Goal: Task Accomplishment & Management: Use online tool/utility

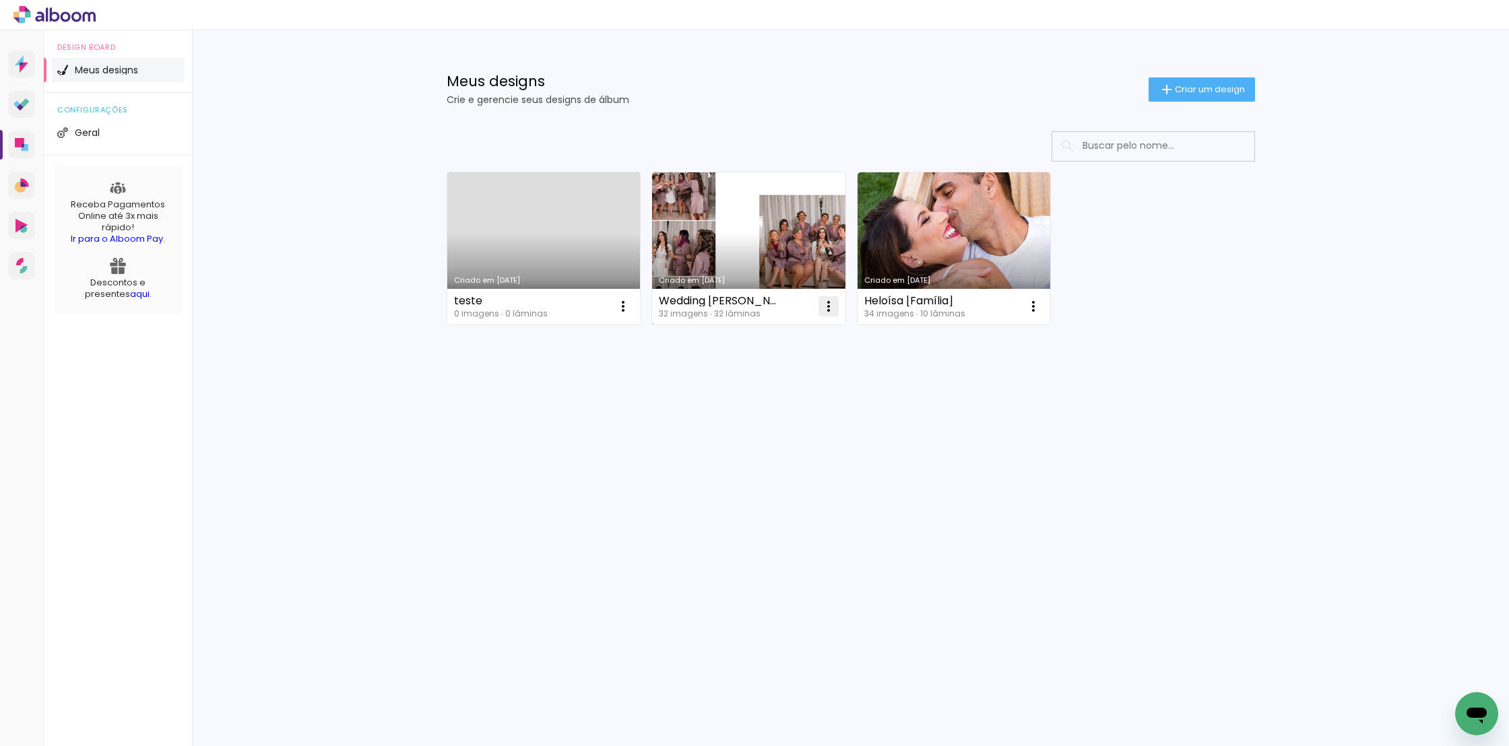
click at [831, 304] on iron-icon at bounding box center [828, 306] width 16 height 16
click at [771, 391] on paper-item "Excluir" at bounding box center [775, 395] width 133 height 27
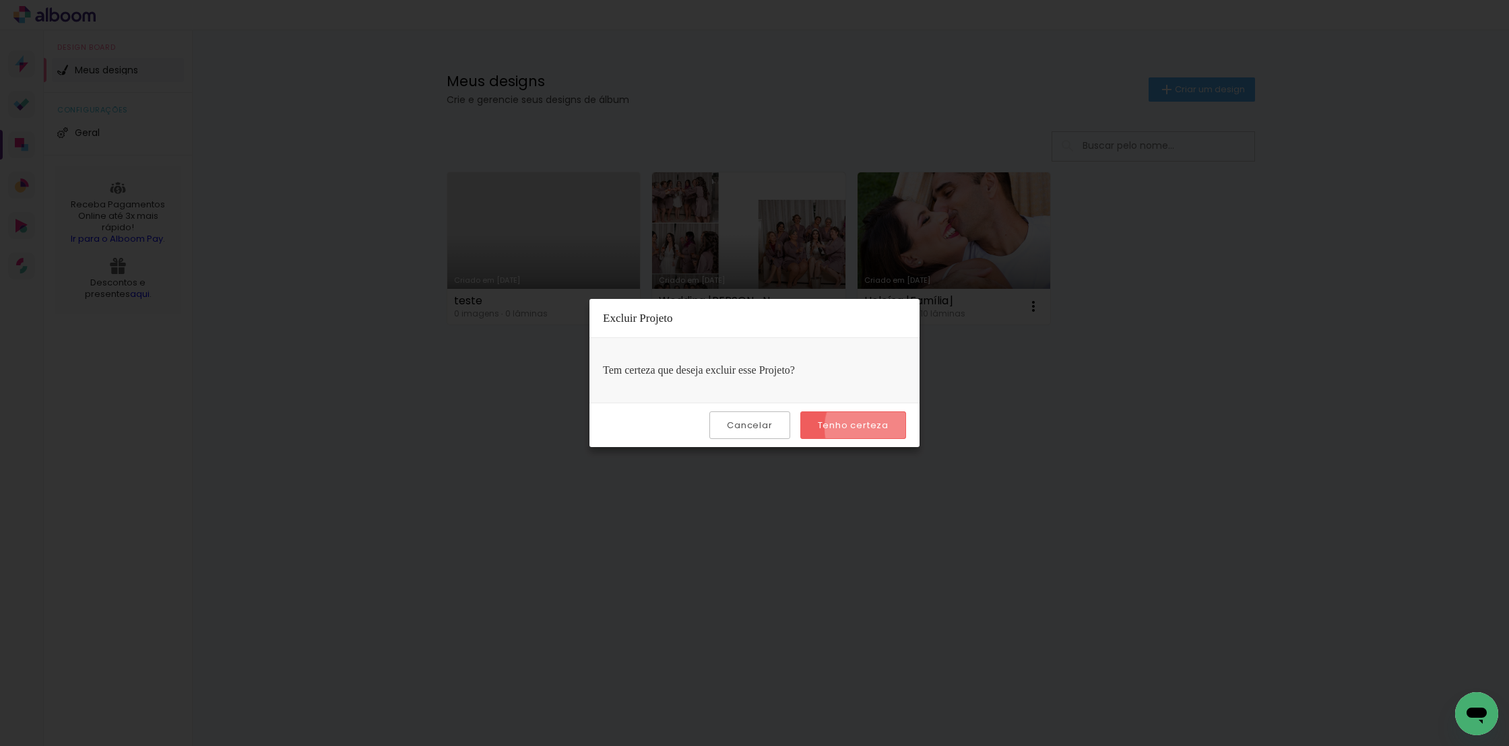
click at [0, 0] on slot "Tenho certeza" at bounding box center [0, 0] width 0 height 0
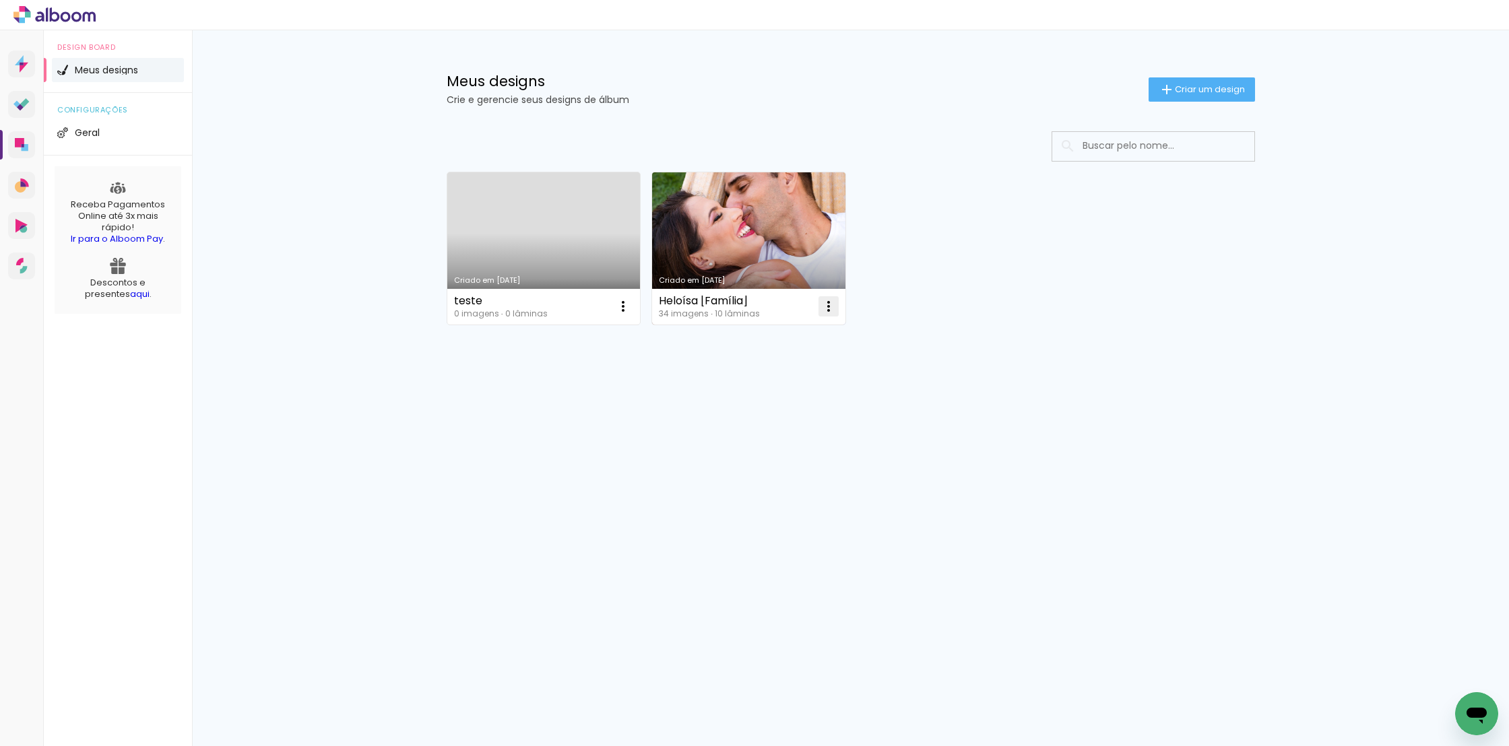
click at [831, 311] on iron-icon at bounding box center [828, 306] width 16 height 16
click at [775, 401] on paper-item "Excluir" at bounding box center [775, 395] width 133 height 27
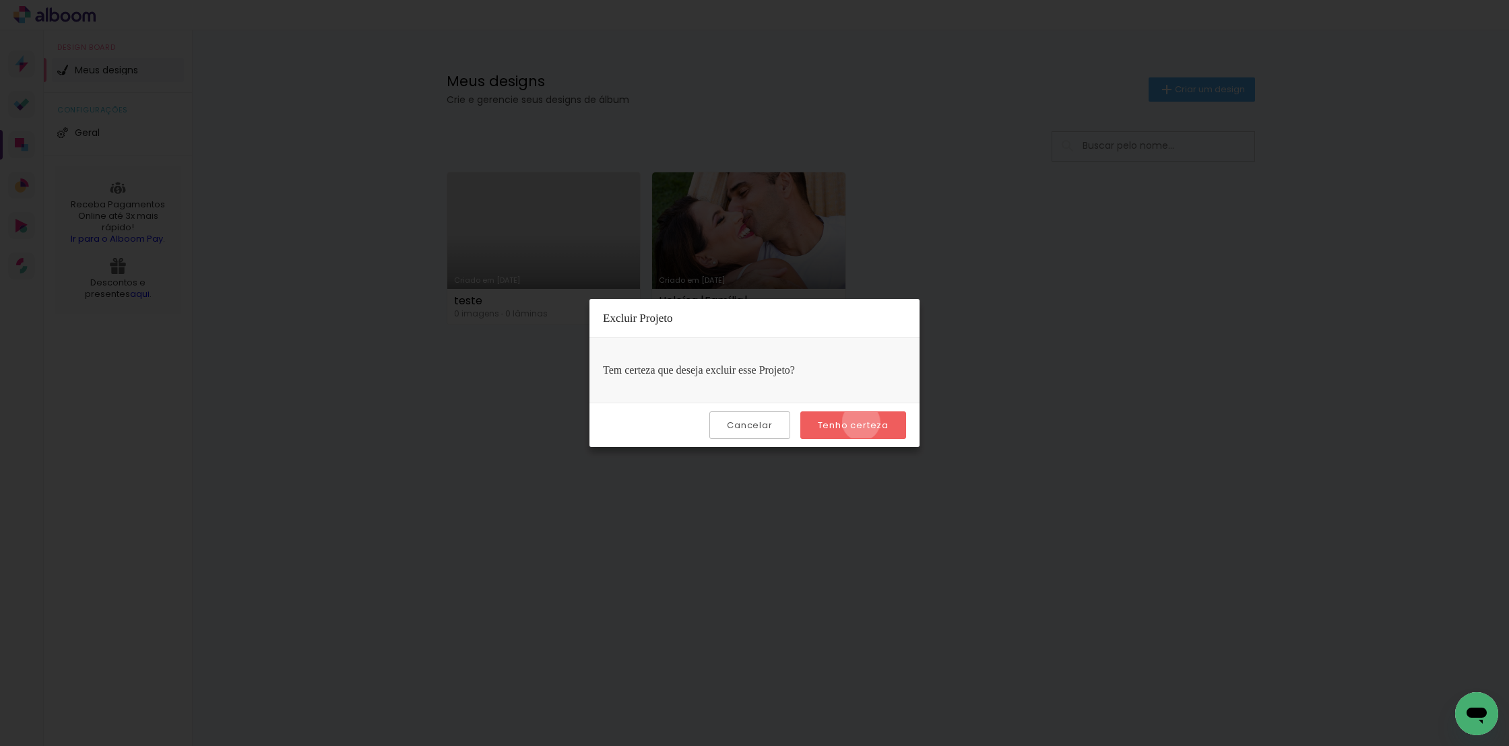
drag, startPoint x: 863, startPoint y: 422, endPoint x: 846, endPoint y: 415, distance: 18.4
click at [0, 0] on slot "Tenho certeza" at bounding box center [0, 0] width 0 height 0
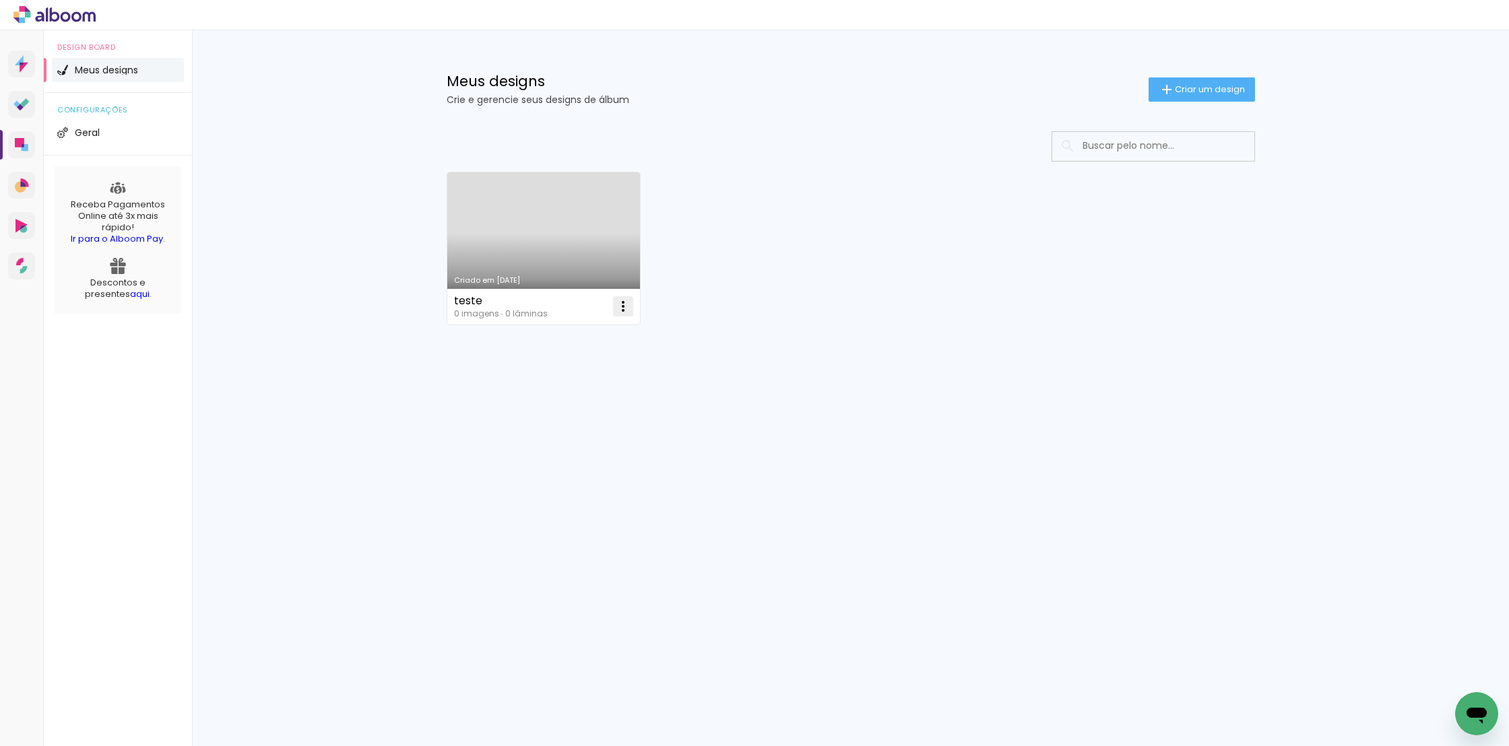
click at [623, 304] on iron-icon at bounding box center [623, 306] width 16 height 16
click at [554, 398] on span "Excluir" at bounding box center [547, 395] width 29 height 9
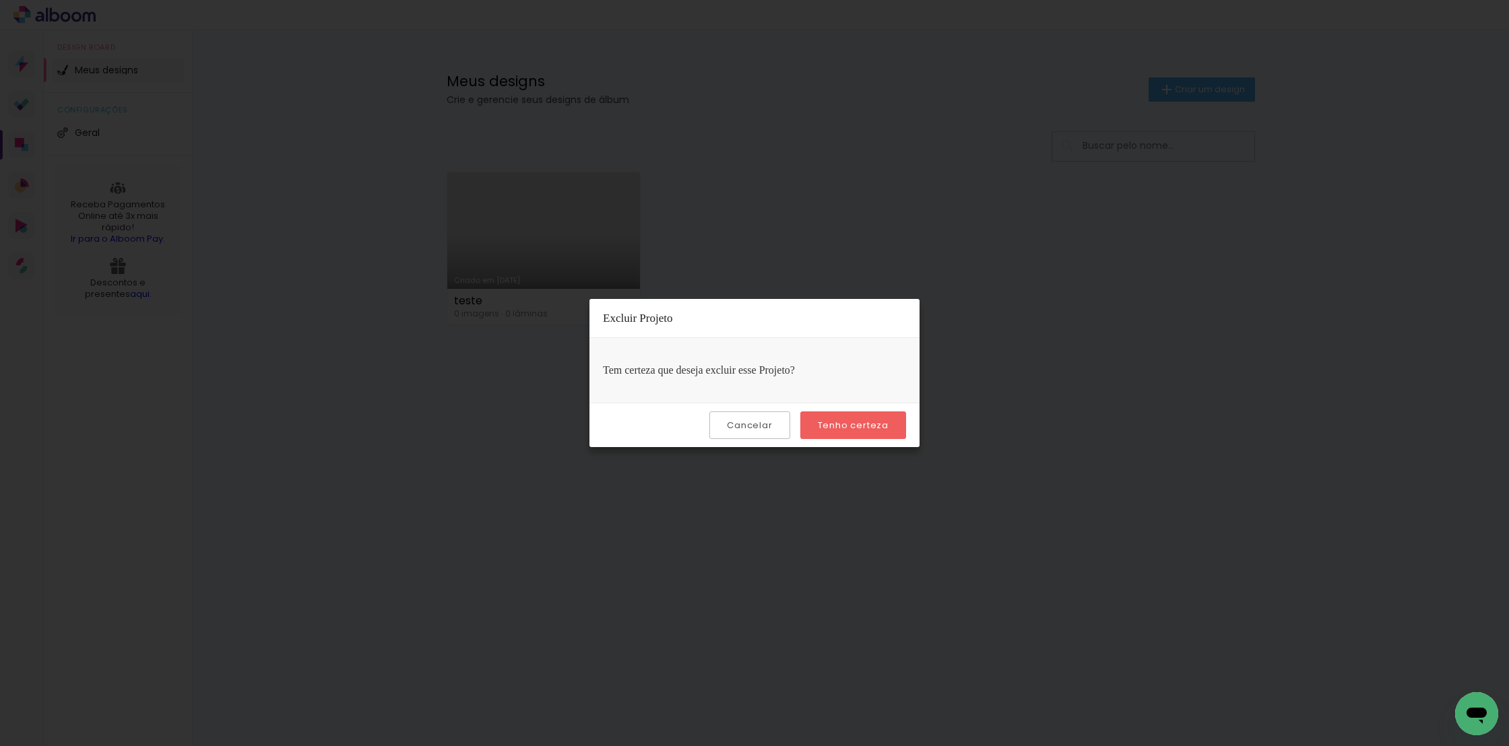
click at [0, 0] on slot "Tenho certeza" at bounding box center [0, 0] width 0 height 0
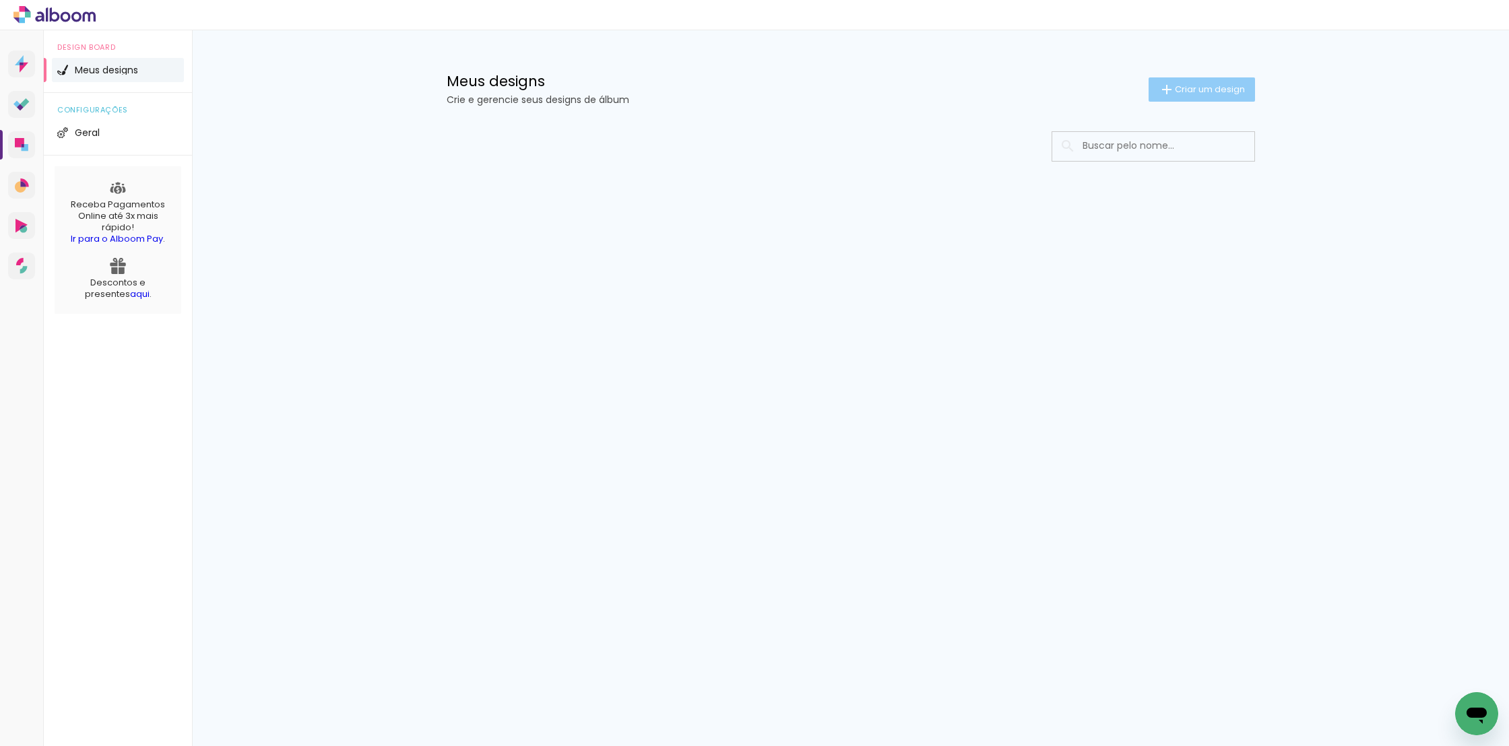
click at [1206, 88] on span "Criar um design" at bounding box center [1210, 89] width 70 height 9
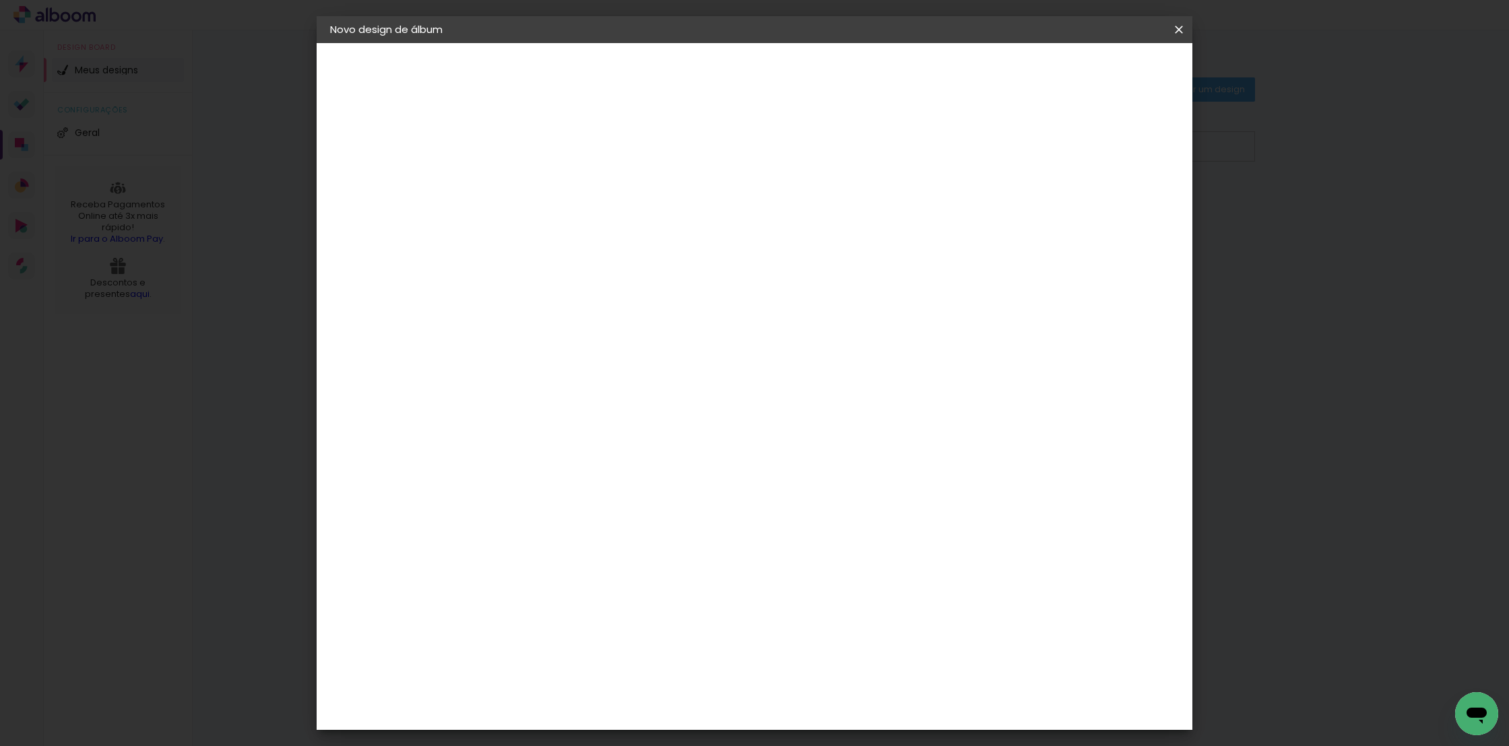
click at [550, 181] on input at bounding box center [550, 180] width 0 height 21
click at [550, 178] on input at bounding box center [550, 180] width 0 height 21
type input "[PERSON_NAME] + Said"
type paper-input "[PERSON_NAME] + Said"
click at [550, 179] on input "[PERSON_NAME] + Said" at bounding box center [550, 180] width 0 height 21
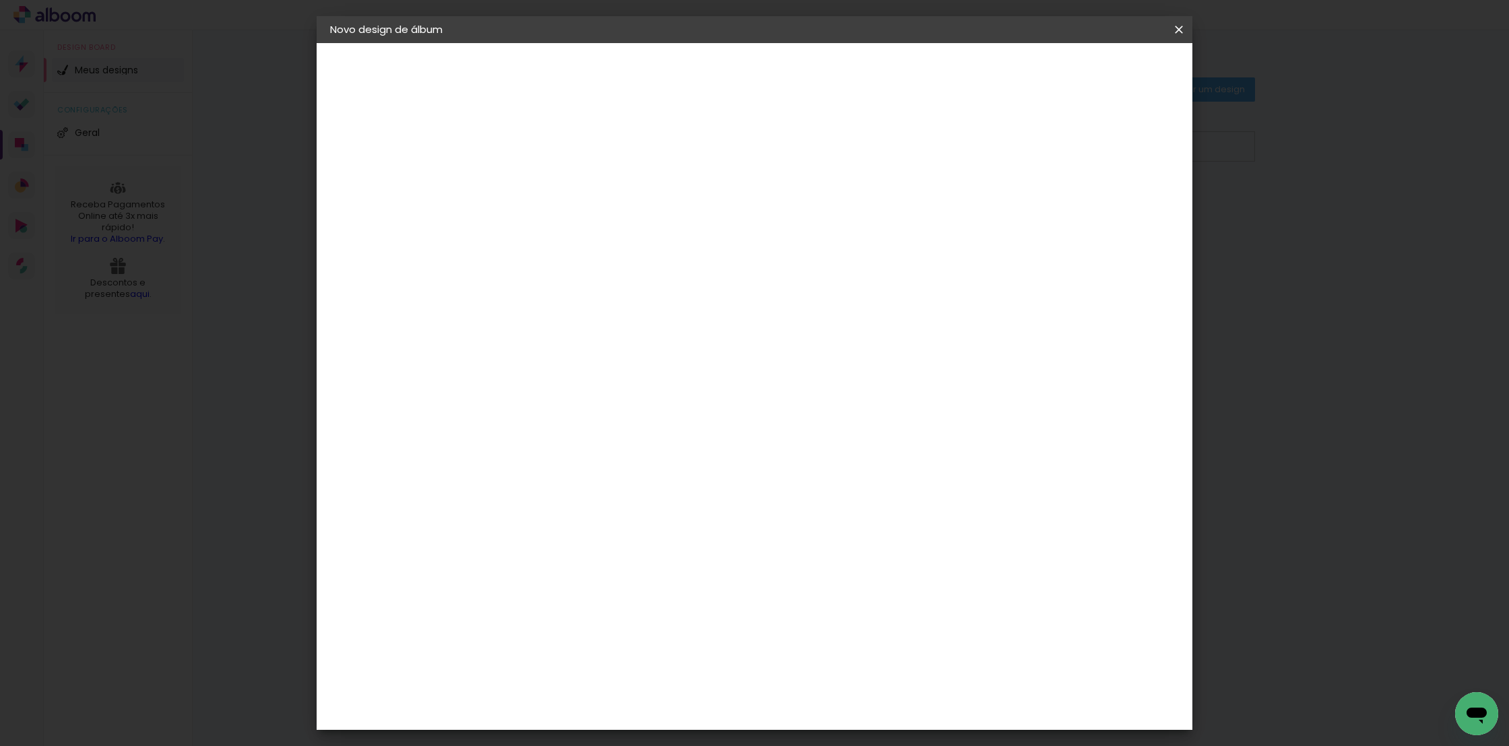
click at [550, 180] on input "[PERSON_NAME] 3 Anos + Said" at bounding box center [550, 180] width 0 height 21
type input "[PERSON_NAME] 3 Anos + Said 1 Ano"
type paper-input "[PERSON_NAME] 3 Anos + Said 1 Ano"
click at [688, 62] on paper-button "Avançar" at bounding box center [655, 71] width 66 height 23
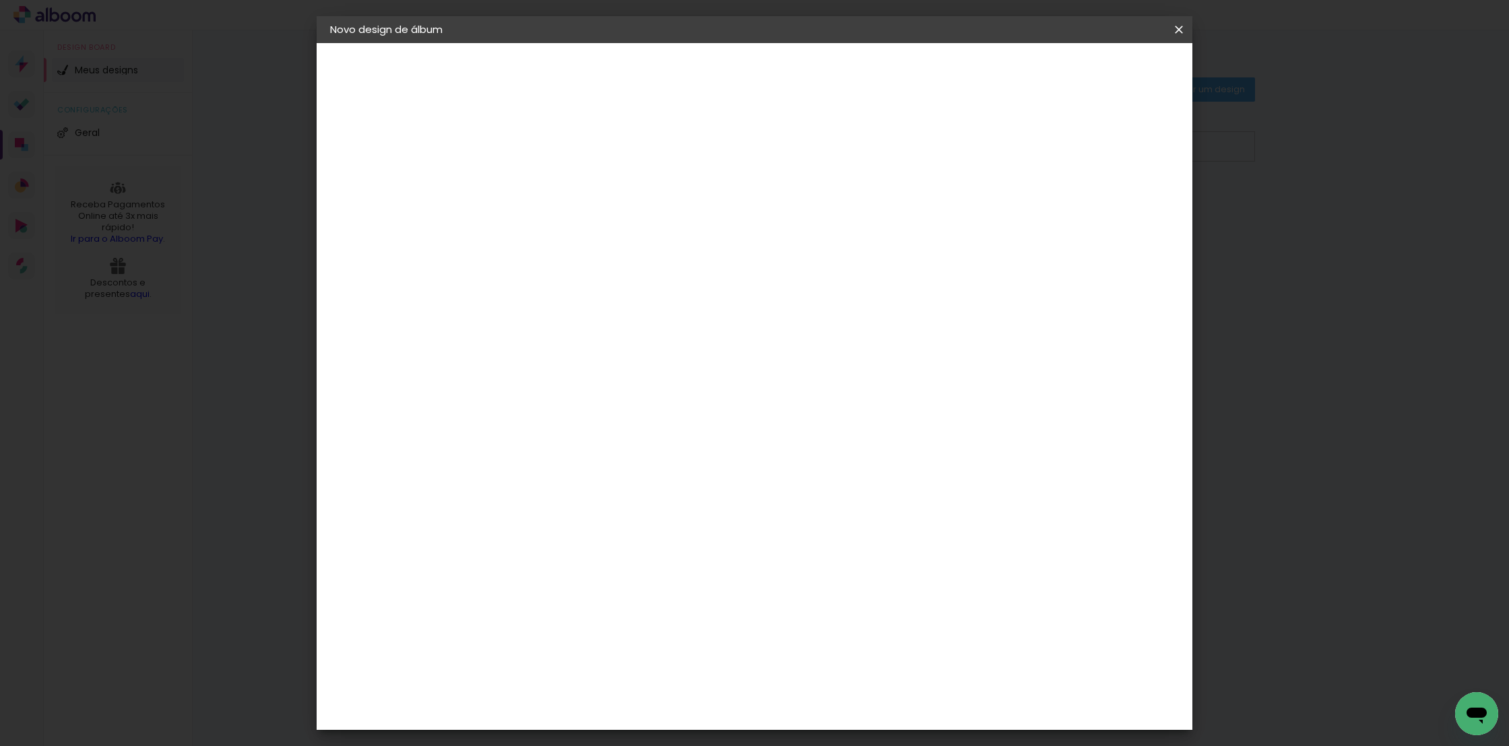
click at [628, 531] on paper-item "DreambooksPro" at bounding box center [585, 546] width 146 height 30
click at [0, 0] on slot "Avançar" at bounding box center [0, 0] width 0 height 0
click at [619, 226] on iron-icon at bounding box center [611, 234] width 16 height 16
click at [0, 0] on slot "Álbum" at bounding box center [0, 0] width 0 height 0
type input "Álbum"
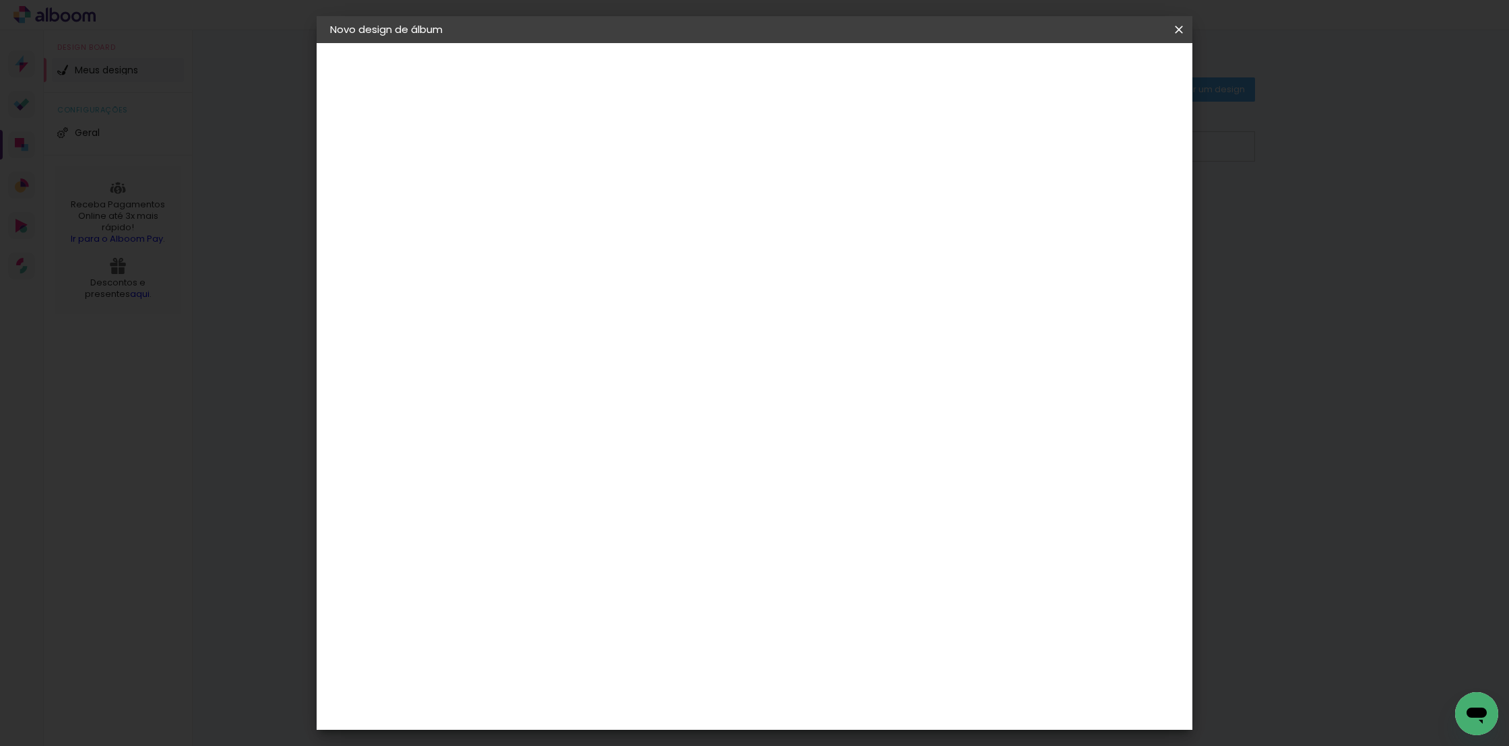
scroll to position [72, 0]
click at [641, 567] on span "30 × 30" at bounding box center [610, 581] width 63 height 28
click at [0, 0] on slot "Avançar" at bounding box center [0, 0] width 0 height 0
click at [1029, 142] on div at bounding box center [1023, 145] width 12 height 12
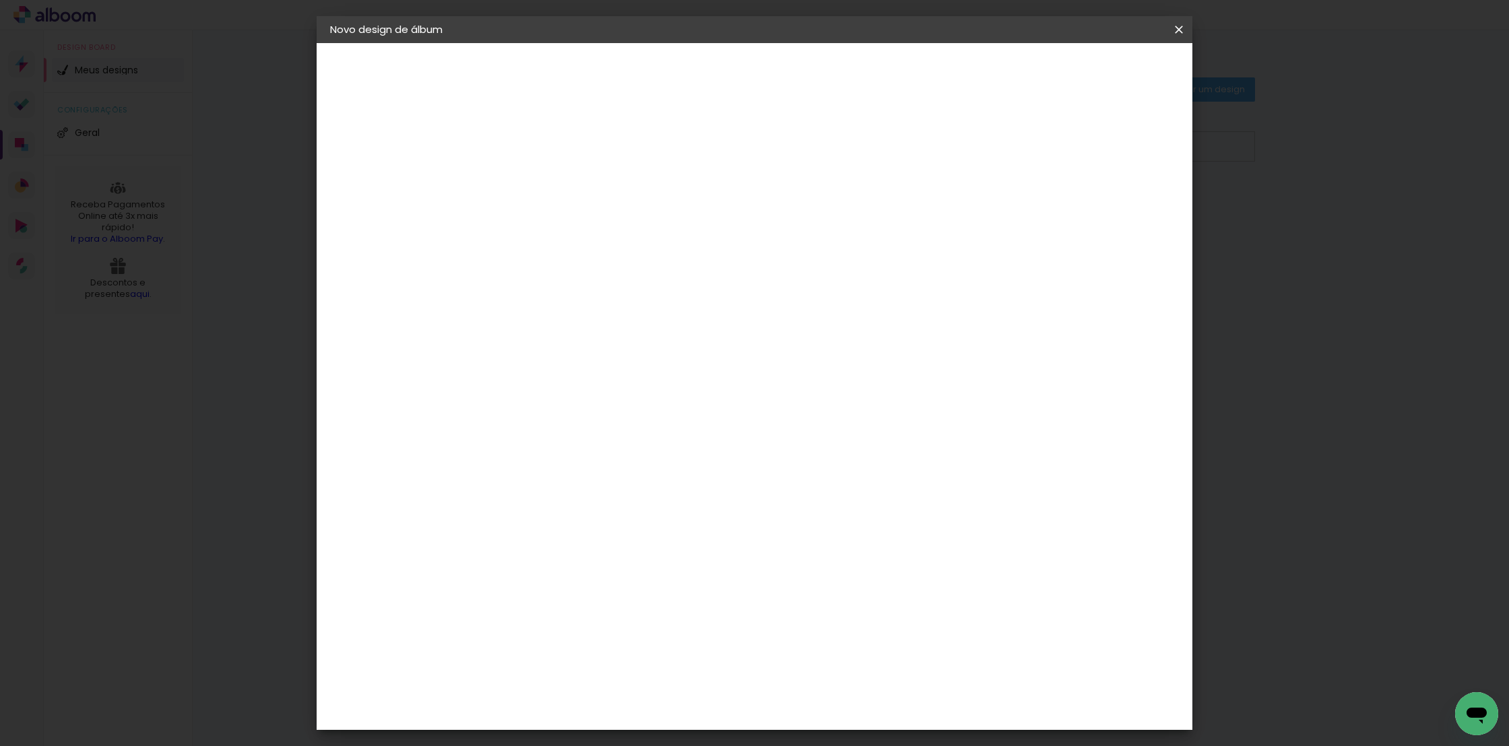
type paper-checkbox "on"
click at [1105, 70] on span "Iniciar design" at bounding box center [1073, 71] width 61 height 9
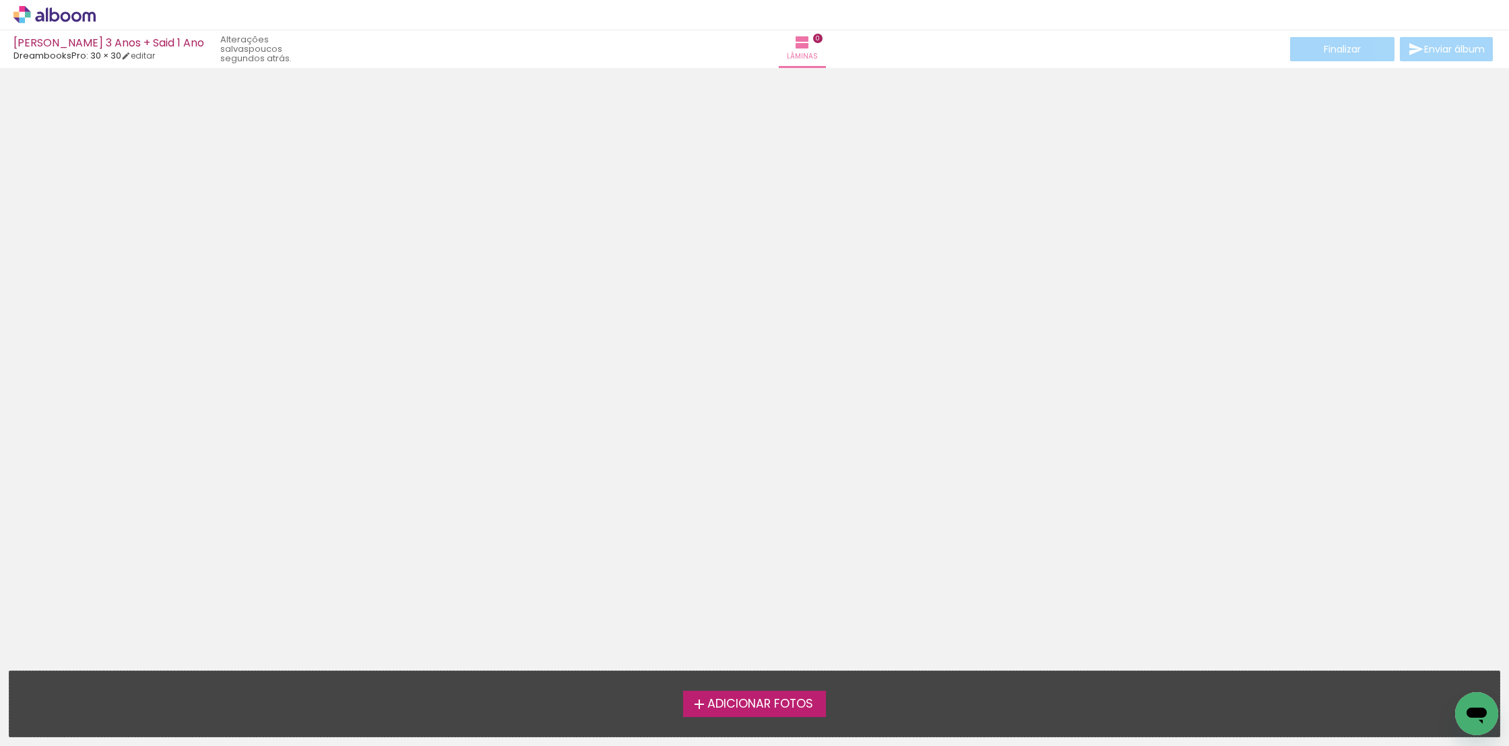
click at [743, 713] on label "Adicionar Fotos" at bounding box center [754, 704] width 143 height 26
click at [0, 0] on input "file" at bounding box center [0, 0] width 0 height 0
click at [728, 703] on span "Adicionar Fotos" at bounding box center [760, 705] width 106 height 12
click at [0, 0] on input "file" at bounding box center [0, 0] width 0 height 0
click at [765, 715] on label "Adicionar Fotos" at bounding box center [754, 704] width 143 height 26
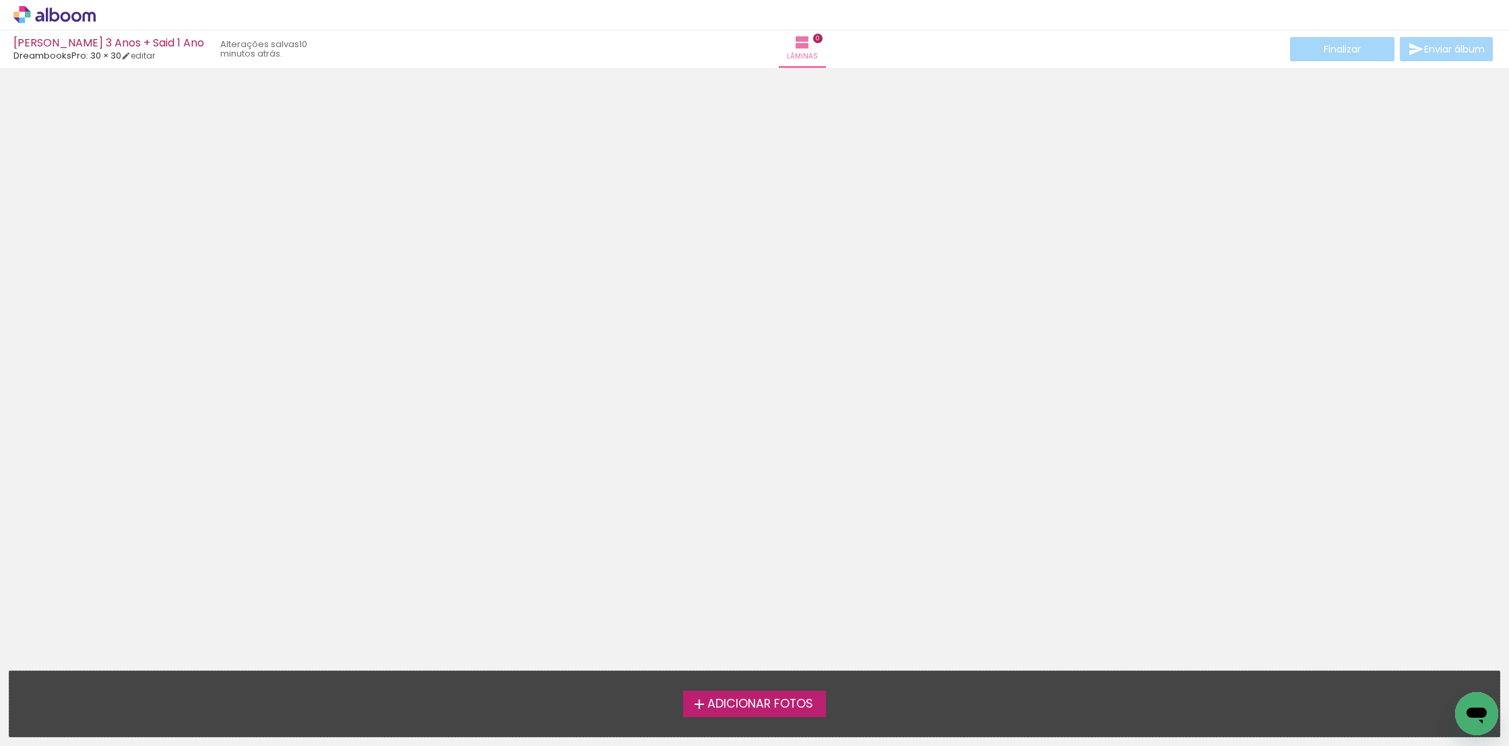
click at [0, 0] on input "file" at bounding box center [0, 0] width 0 height 0
click at [715, 702] on span "Adicionar Fotos" at bounding box center [760, 705] width 106 height 12
click at [0, 0] on input "file" at bounding box center [0, 0] width 0 height 0
click at [730, 699] on span "Adicionar Fotos" at bounding box center [760, 705] width 106 height 12
click at [0, 0] on input "file" at bounding box center [0, 0] width 0 height 0
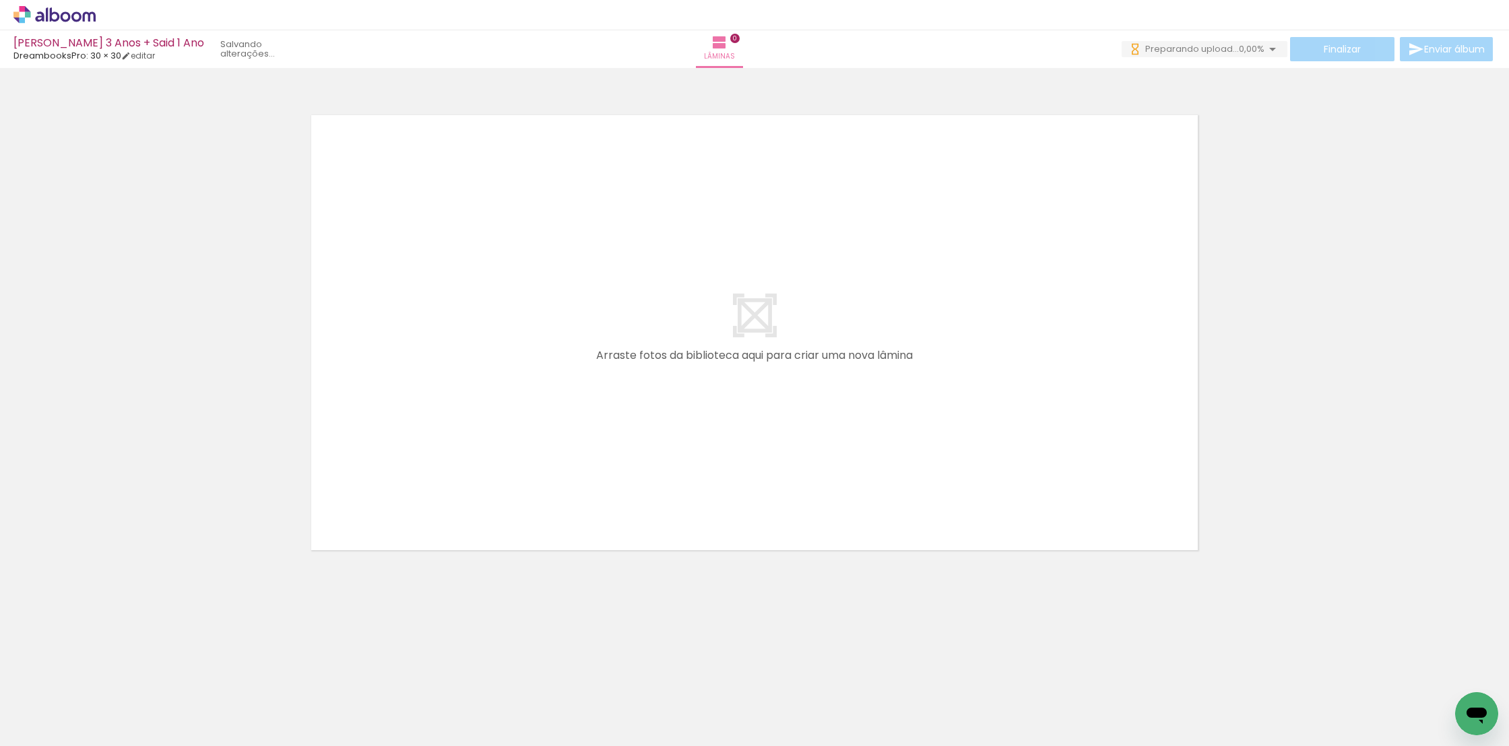
click at [71, 705] on iron-icon at bounding box center [68, 706] width 11 height 11
click at [123, 591] on neon-animatable "Confirmar Cancelar" at bounding box center [754, 379] width 1509 height 622
click at [728, 46] on iron-icon at bounding box center [719, 42] width 16 height 16
click at [144, 55] on link "editar" at bounding box center [138, 55] width 34 height 11
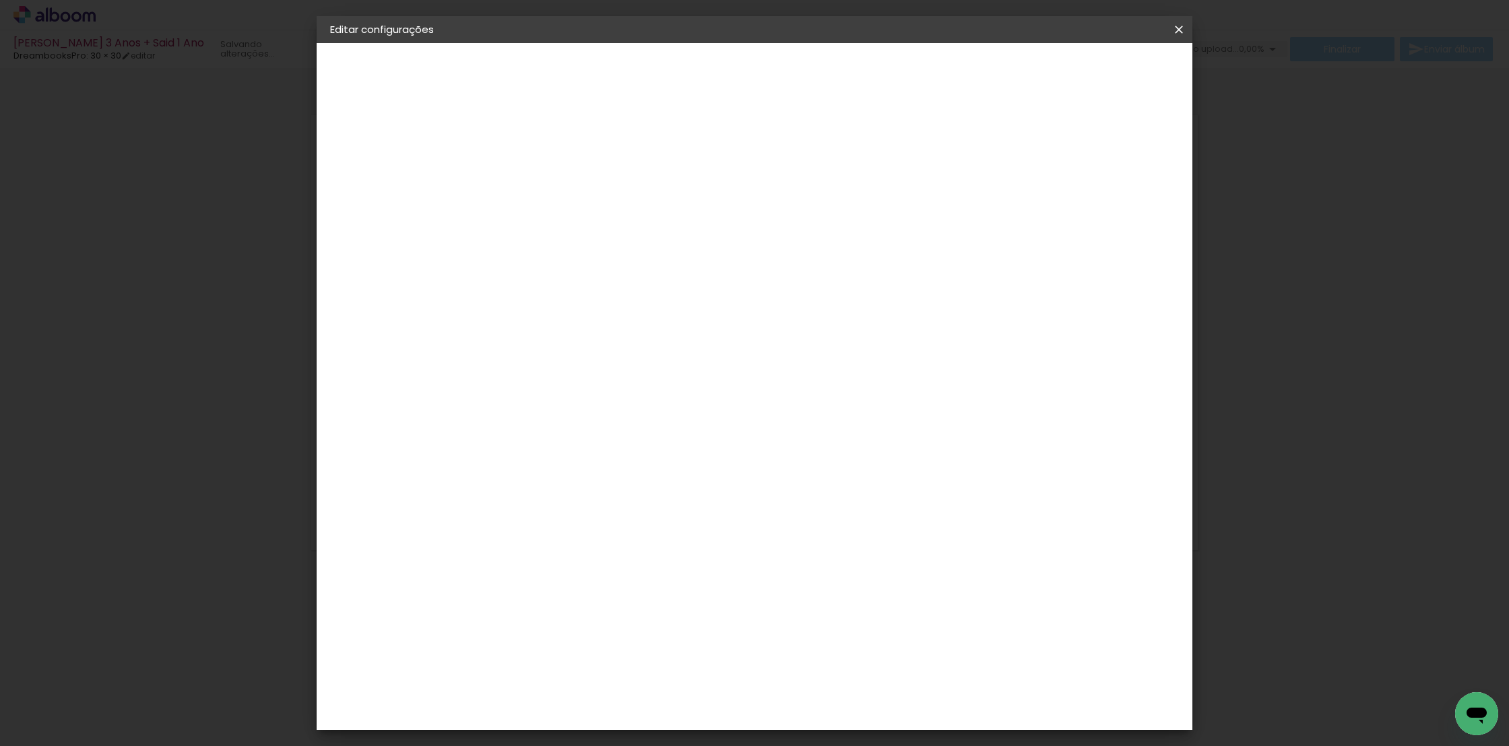
click at [1029, 149] on div at bounding box center [1023, 145] width 12 height 12
type paper-checkbox "on"
click at [1083, 69] on span "Salvar configurações" at bounding box center [1055, 71] width 100 height 9
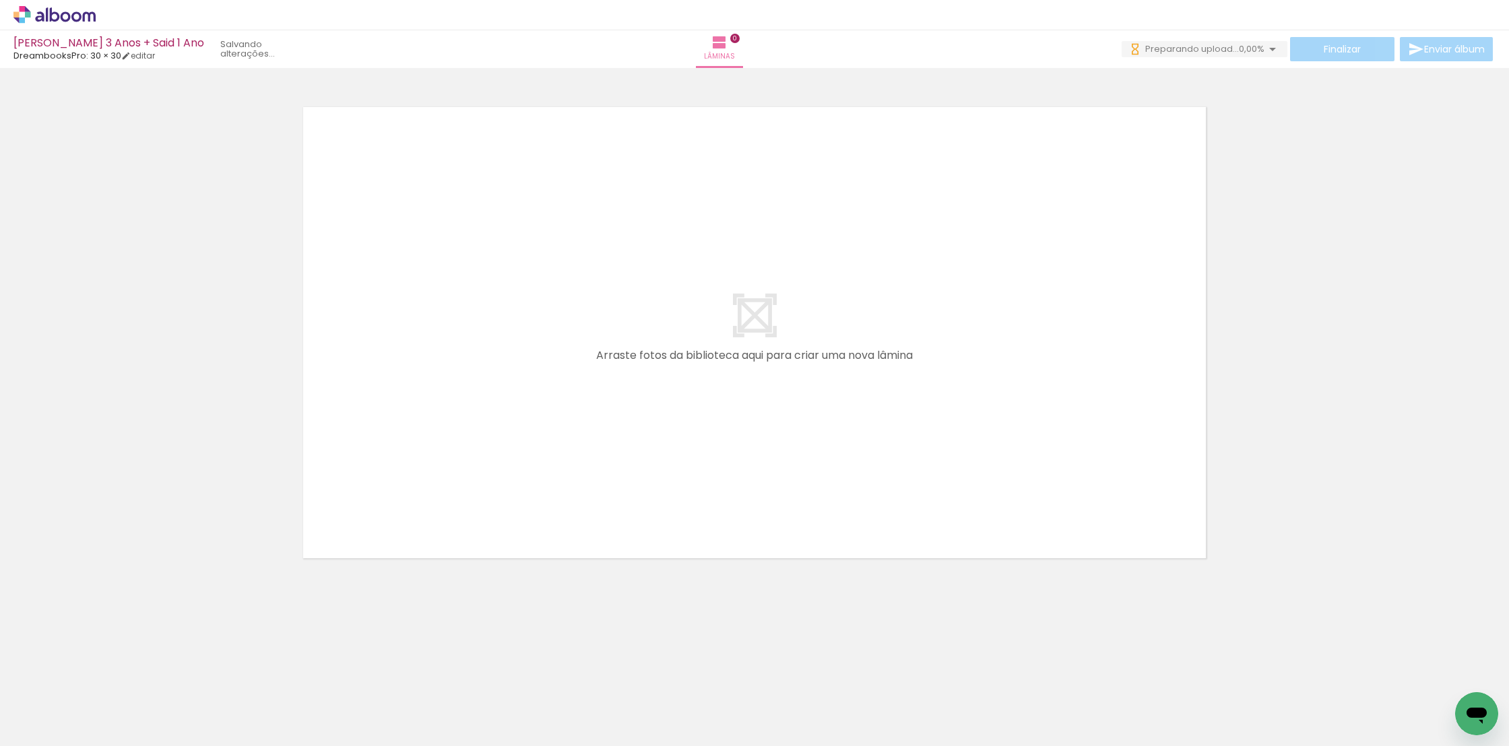
click at [262, 693] on div at bounding box center [250, 700] width 67 height 44
click at [69, 704] on iron-icon at bounding box center [68, 706] width 11 height 11
click at [69, 704] on paper-item "Não utilizadas" at bounding box center [43, 701] width 69 height 11
type input "Não utilizadas"
click at [102, 700] on div at bounding box center [99, 701] width 44 height 67
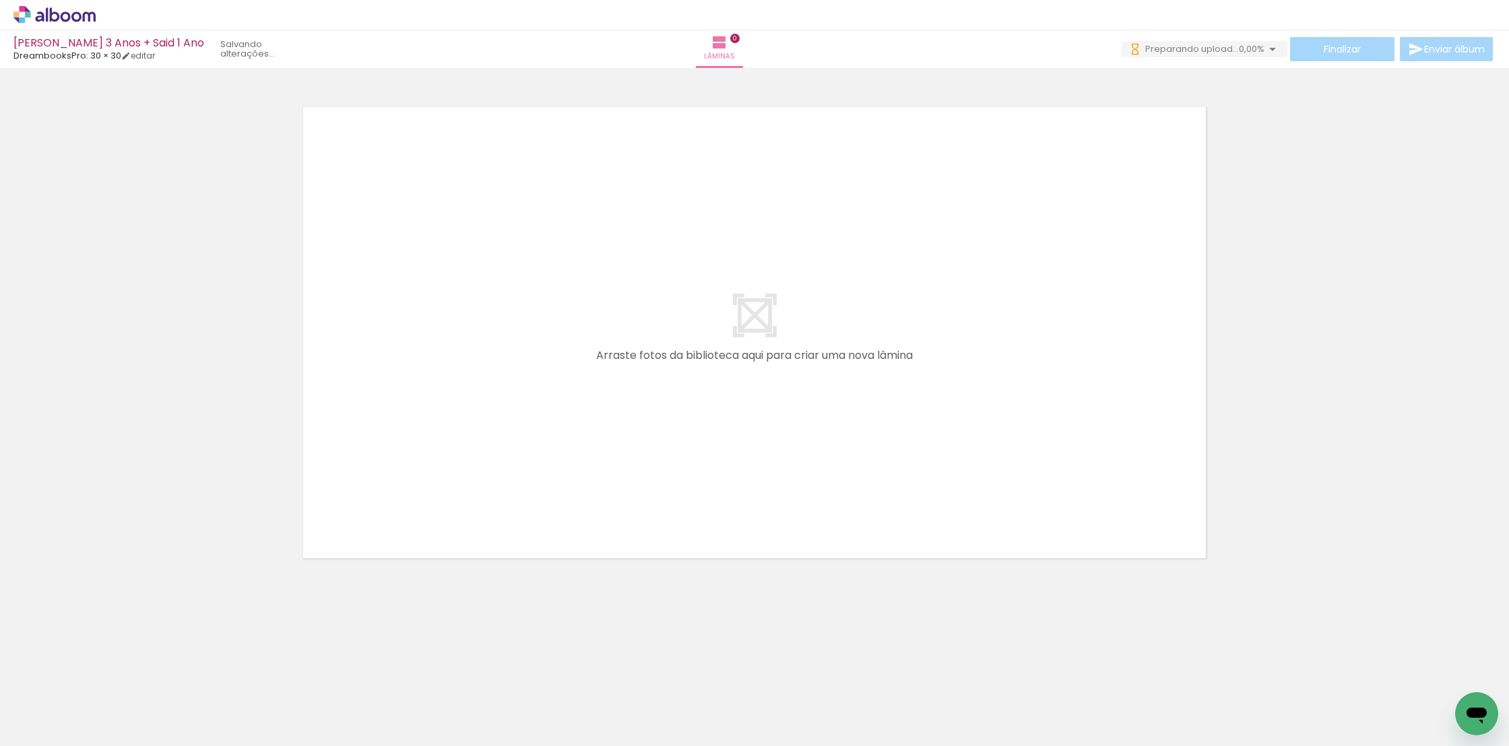
scroll to position [0, 17769]
click at [1154, 707] on div at bounding box center [1152, 700] width 67 height 44
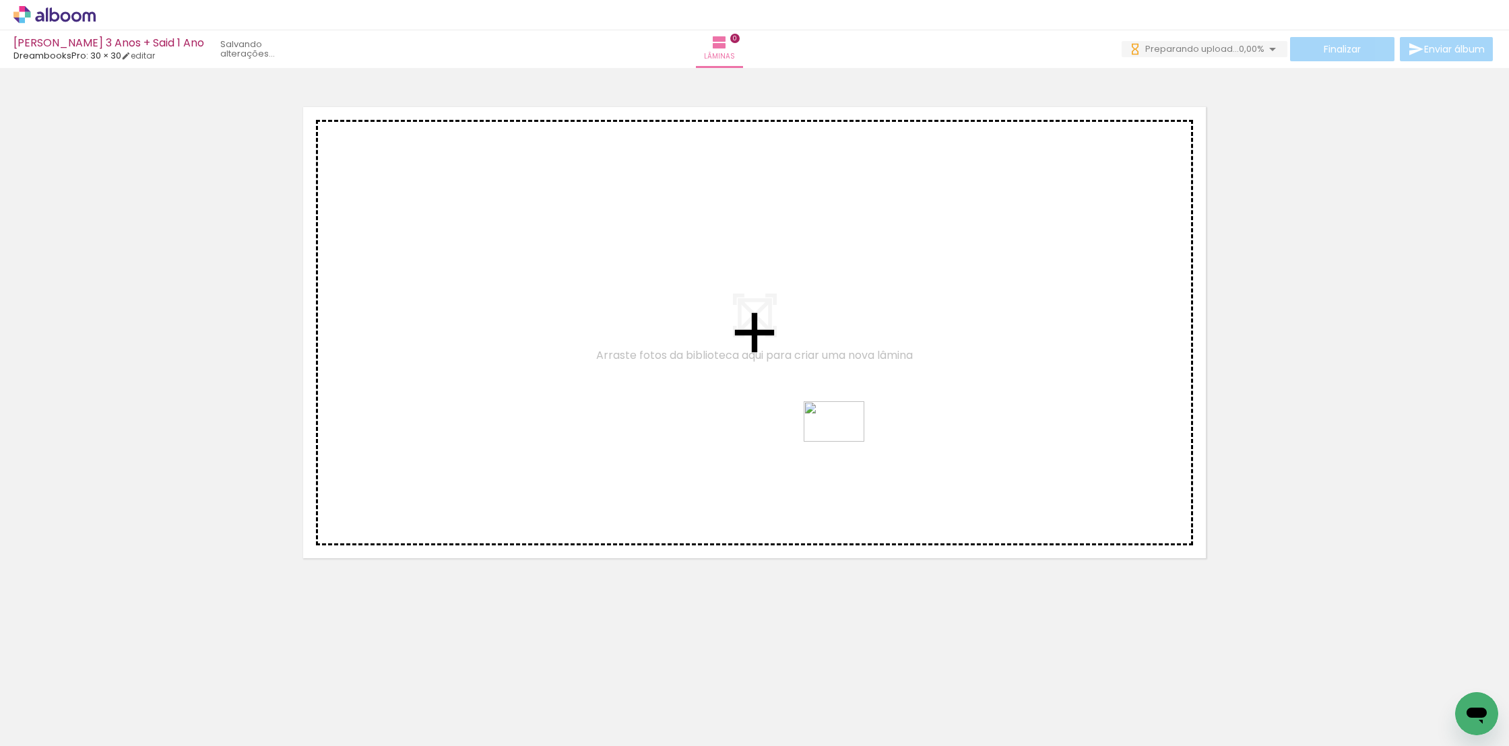
drag, startPoint x: 1154, startPoint y: 707, endPoint x: 826, endPoint y: 434, distance: 426.3
click at [826, 434] on quentale-workspace at bounding box center [754, 373] width 1509 height 746
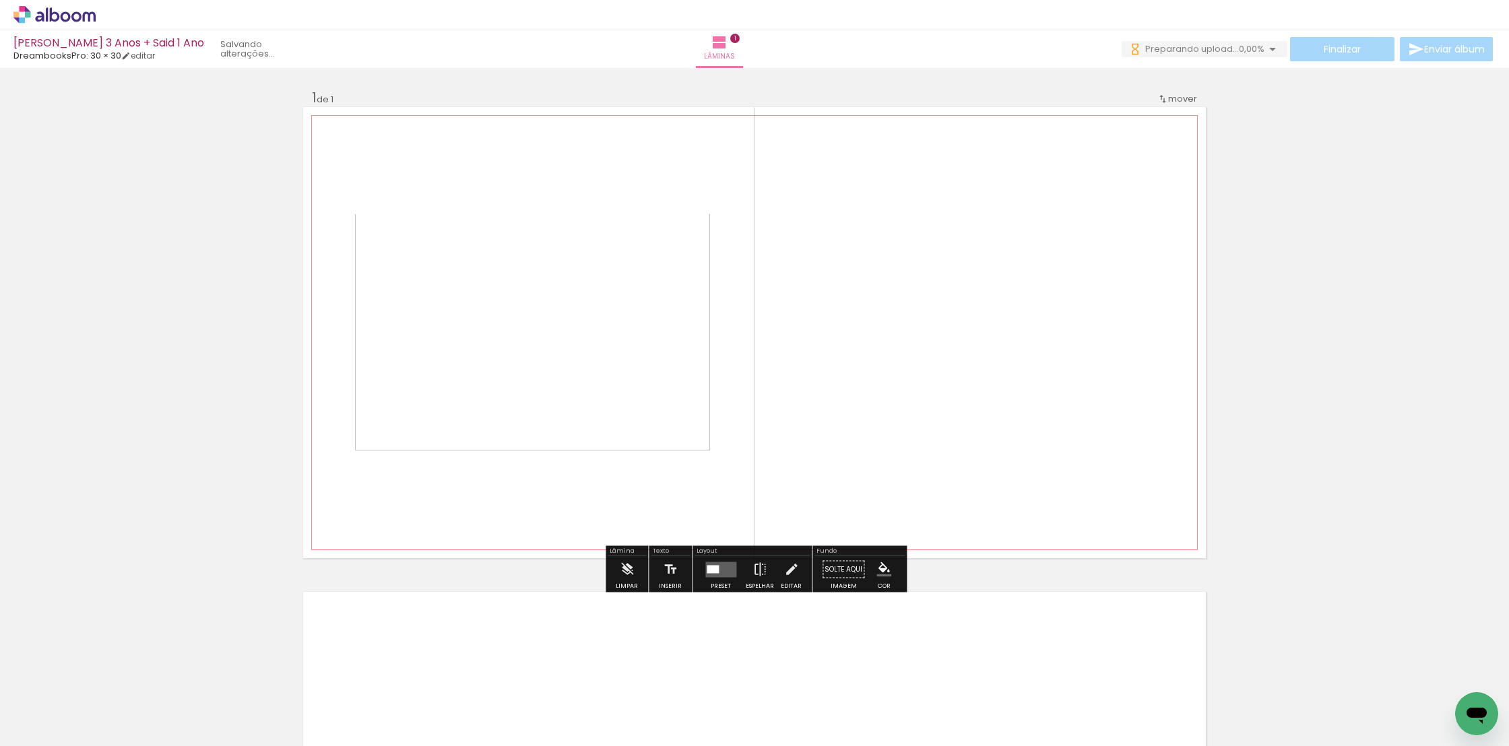
scroll to position [0, 17694]
click at [758, 573] on iron-icon at bounding box center [759, 569] width 15 height 27
click at [713, 569] on div at bounding box center [713, 569] width 12 height 8
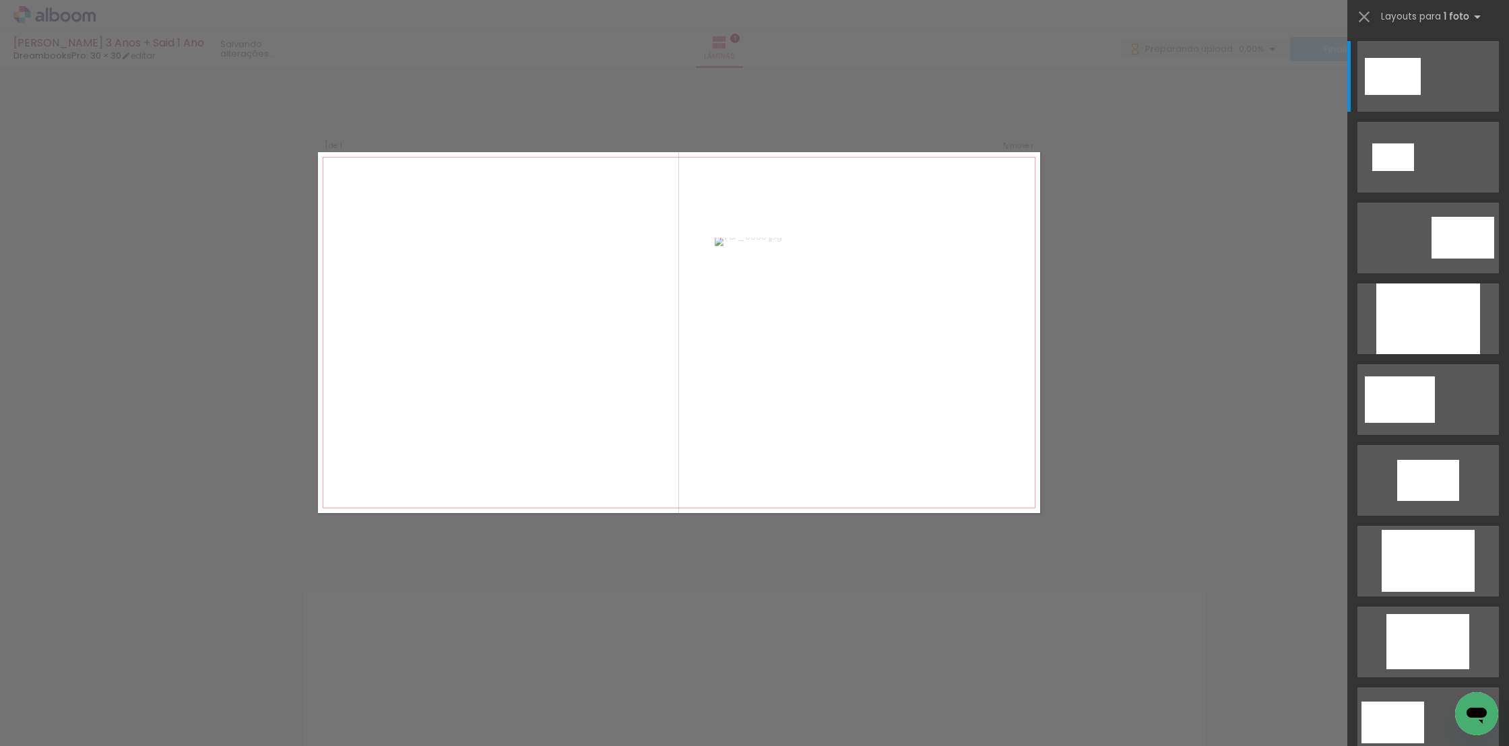
click at [713, 569] on div "Confirmar Cancelar" at bounding box center [754, 569] width 1509 height 1002
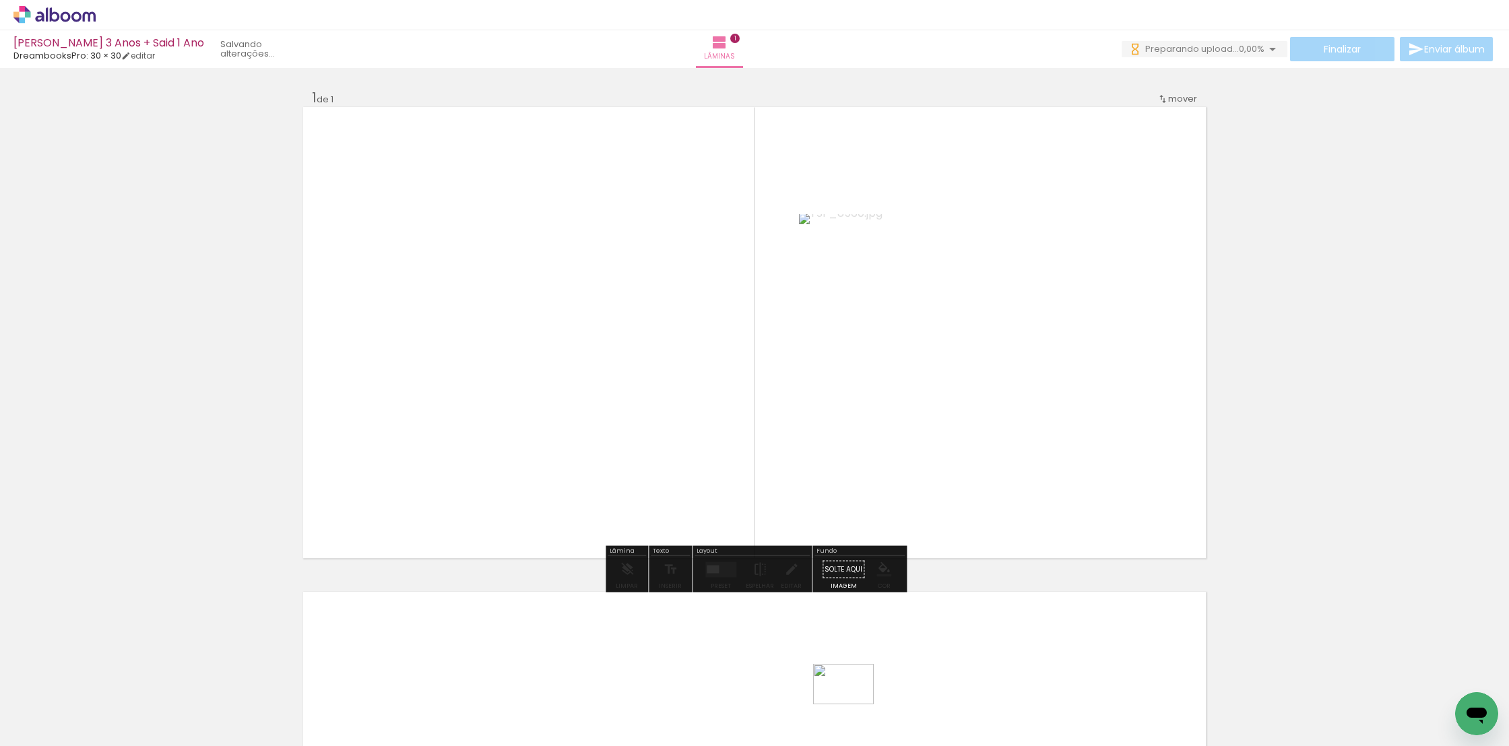
drag, startPoint x: 850, startPoint y: 690, endPoint x: 854, endPoint y: 707, distance: 17.2
click at [854, 707] on div at bounding box center [850, 700] width 67 height 44
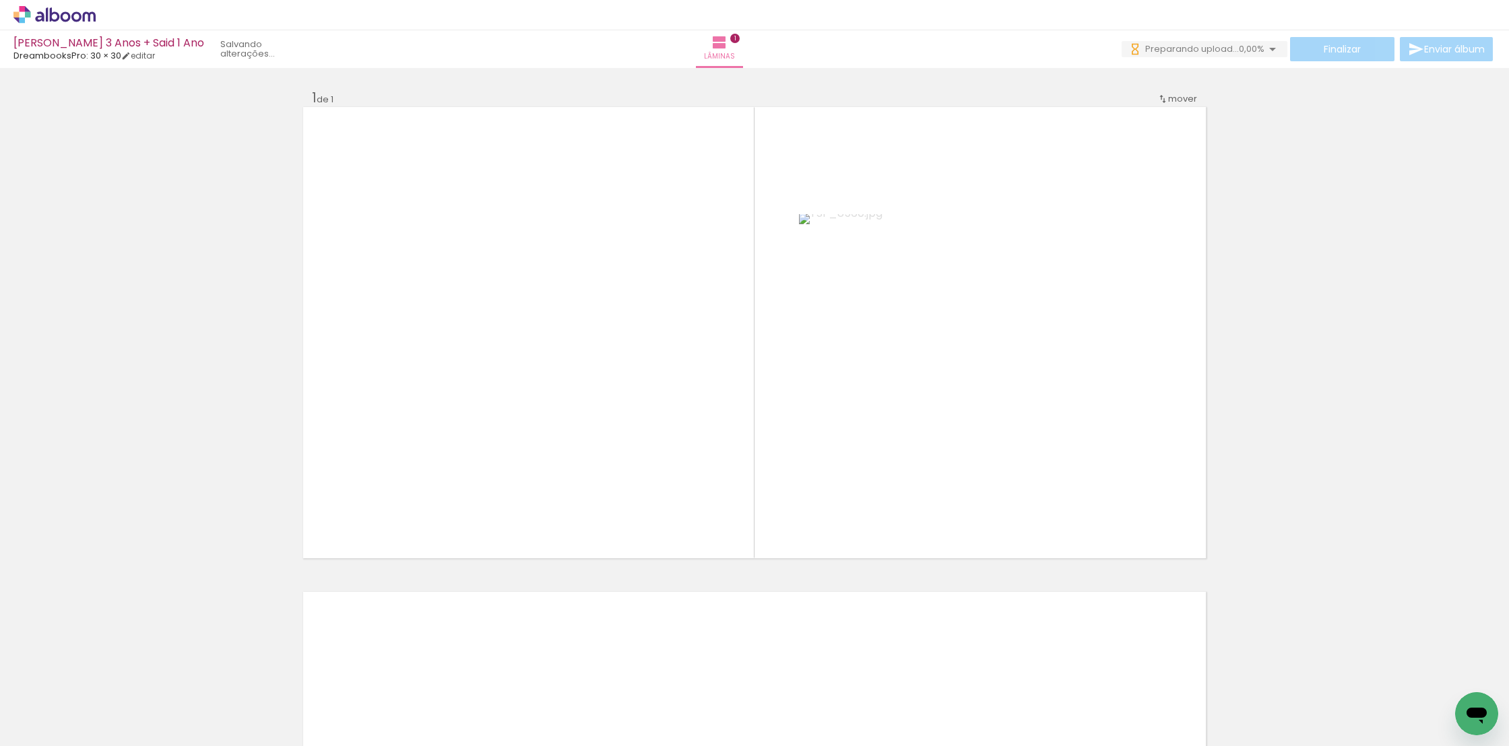
scroll to position [0, 17692]
click at [71, 713] on iron-icon at bounding box center [68, 716] width 11 height 11
click at [0, 0] on slot "Todas as fotos" at bounding box center [0, 0] width 0 height 0
type input "Todas as fotos"
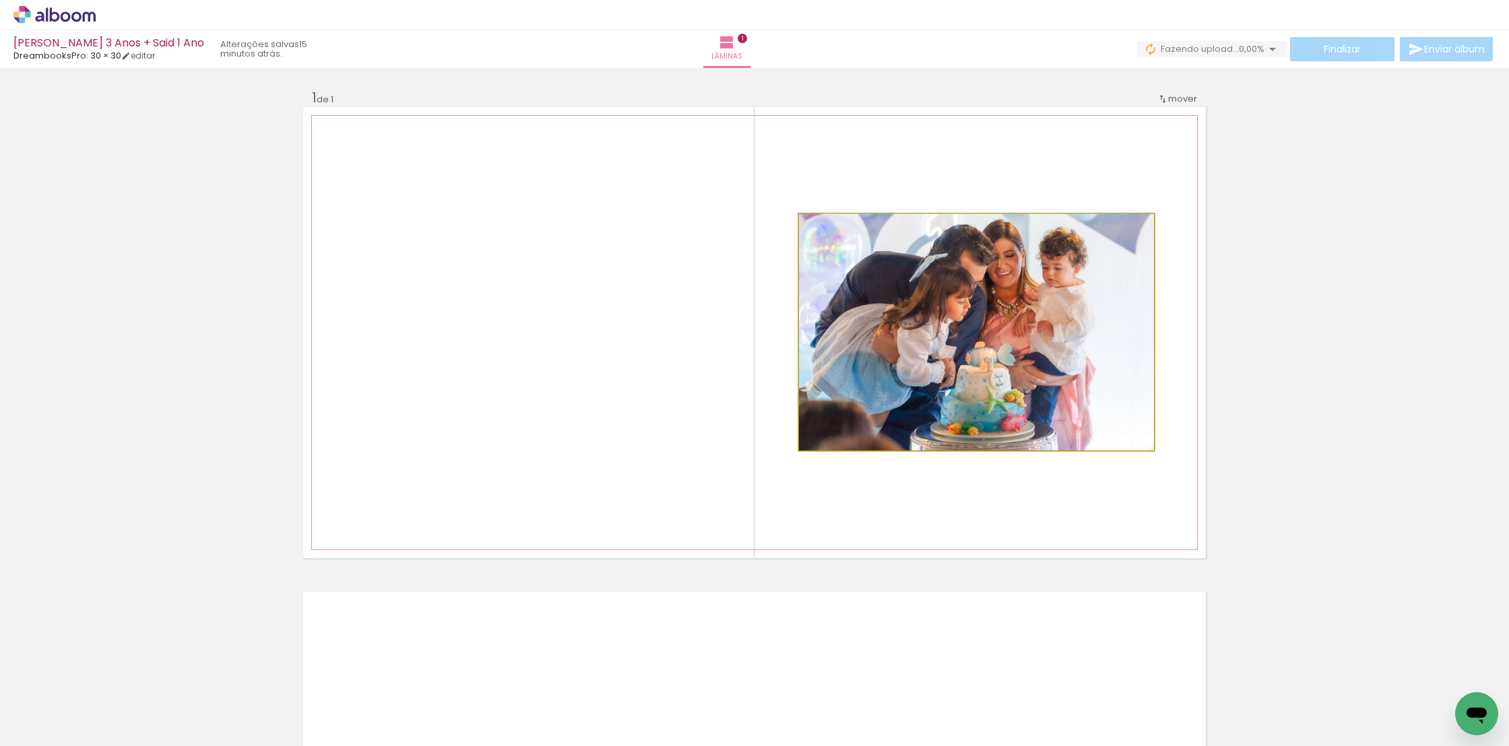
click at [1080, 383] on quentale-photo at bounding box center [976, 332] width 355 height 236
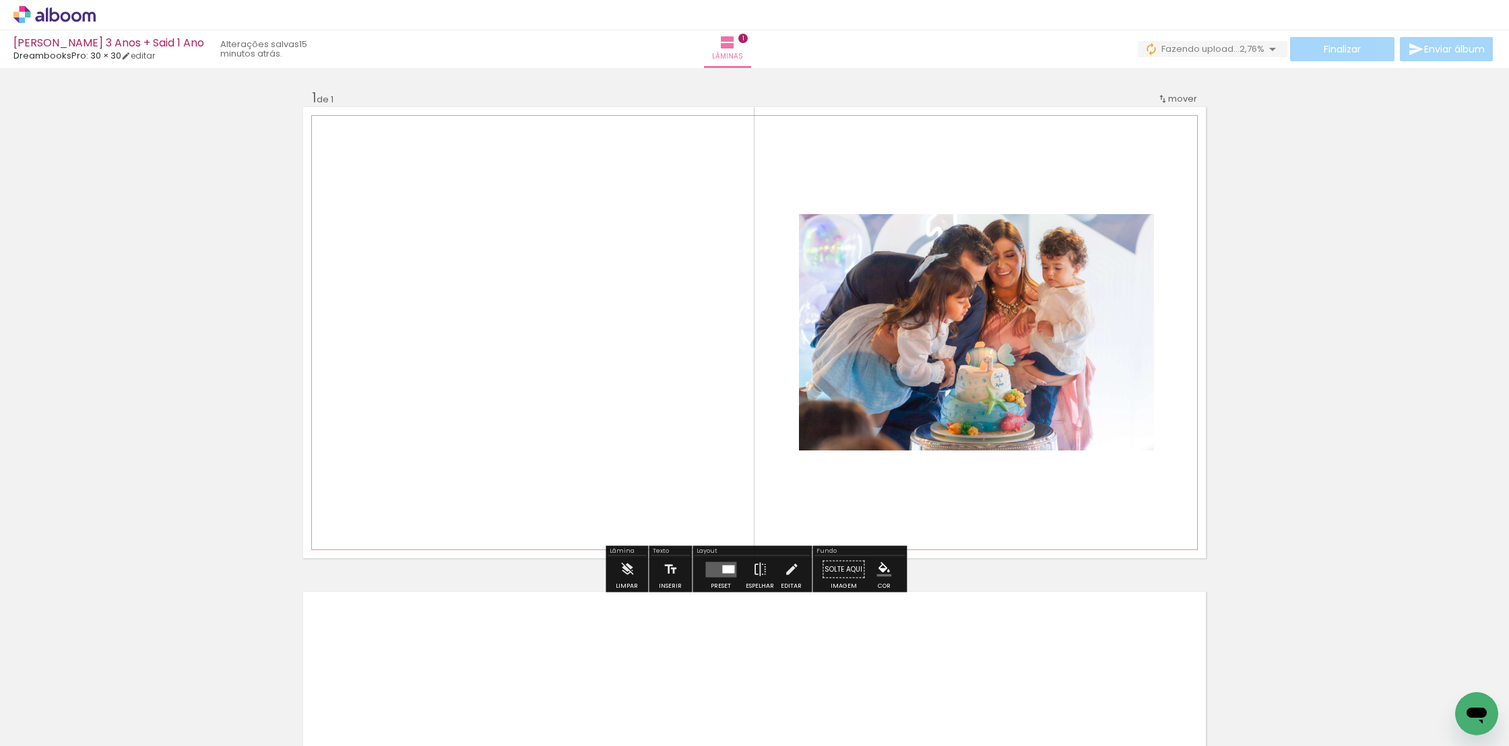
click at [924, 330] on quentale-photo at bounding box center [976, 332] width 355 height 236
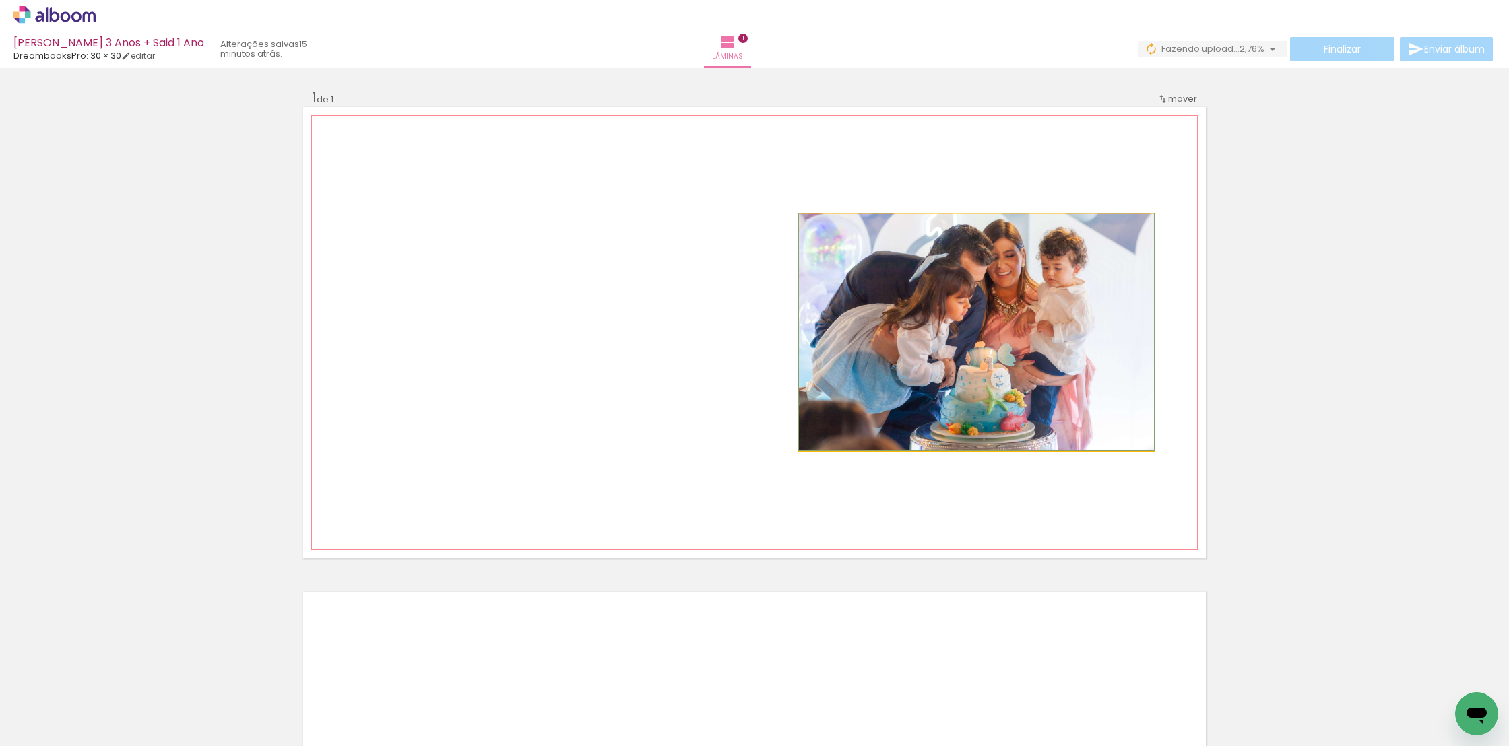
click at [972, 309] on quentale-photo at bounding box center [976, 332] width 355 height 236
click at [971, 309] on quentale-photo at bounding box center [976, 332] width 355 height 236
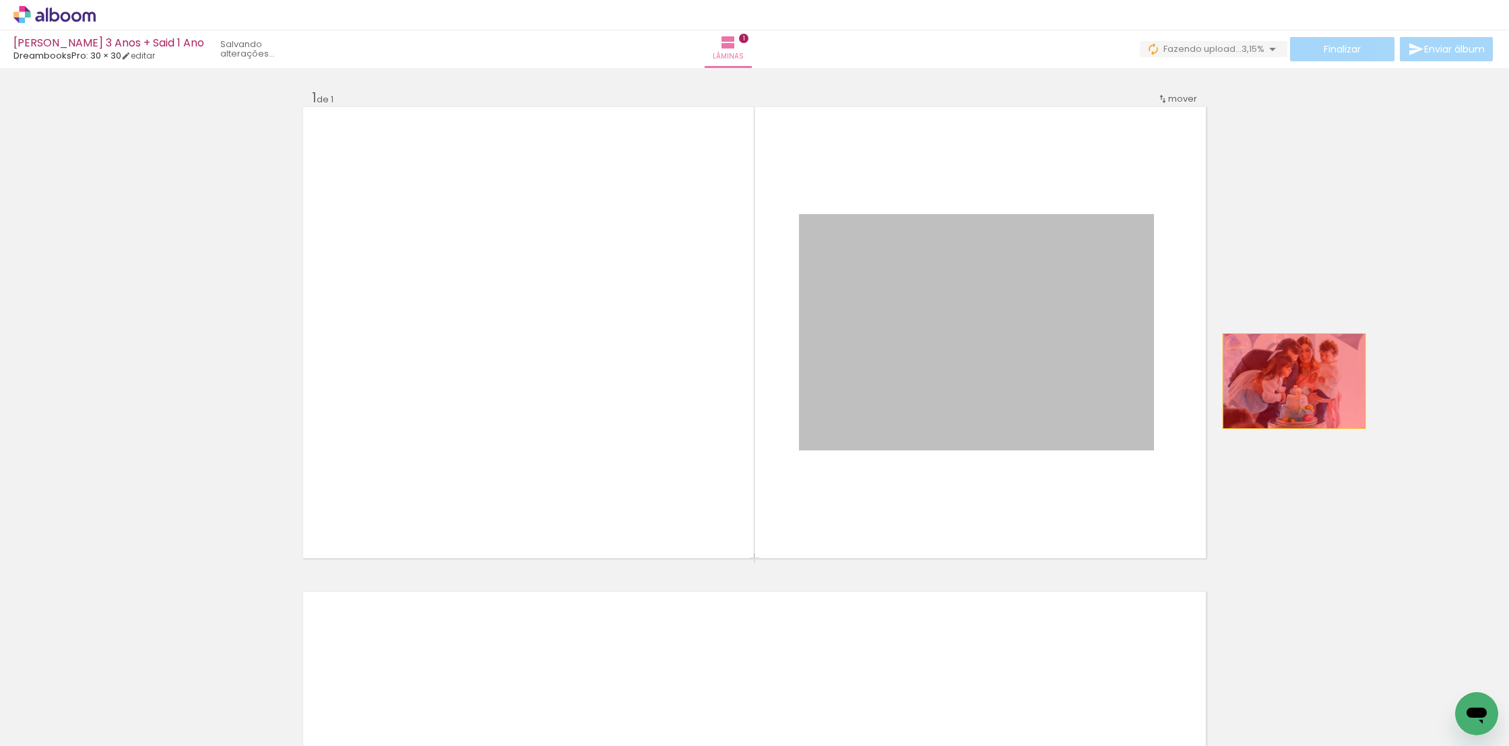
drag, startPoint x: 1031, startPoint y: 370, endPoint x: 1297, endPoint y: 382, distance: 267.0
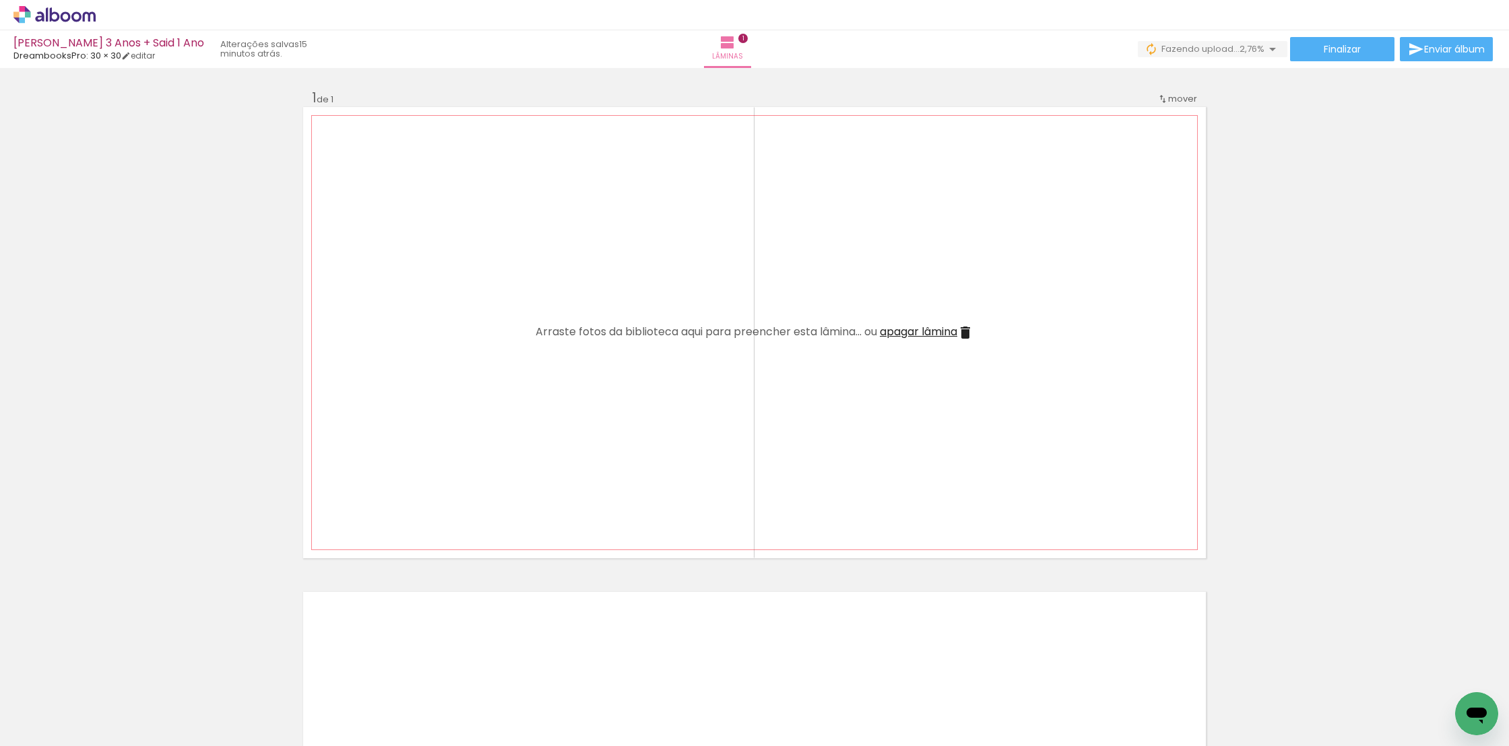
click at [971, 329] on iron-icon at bounding box center [965, 333] width 16 height 16
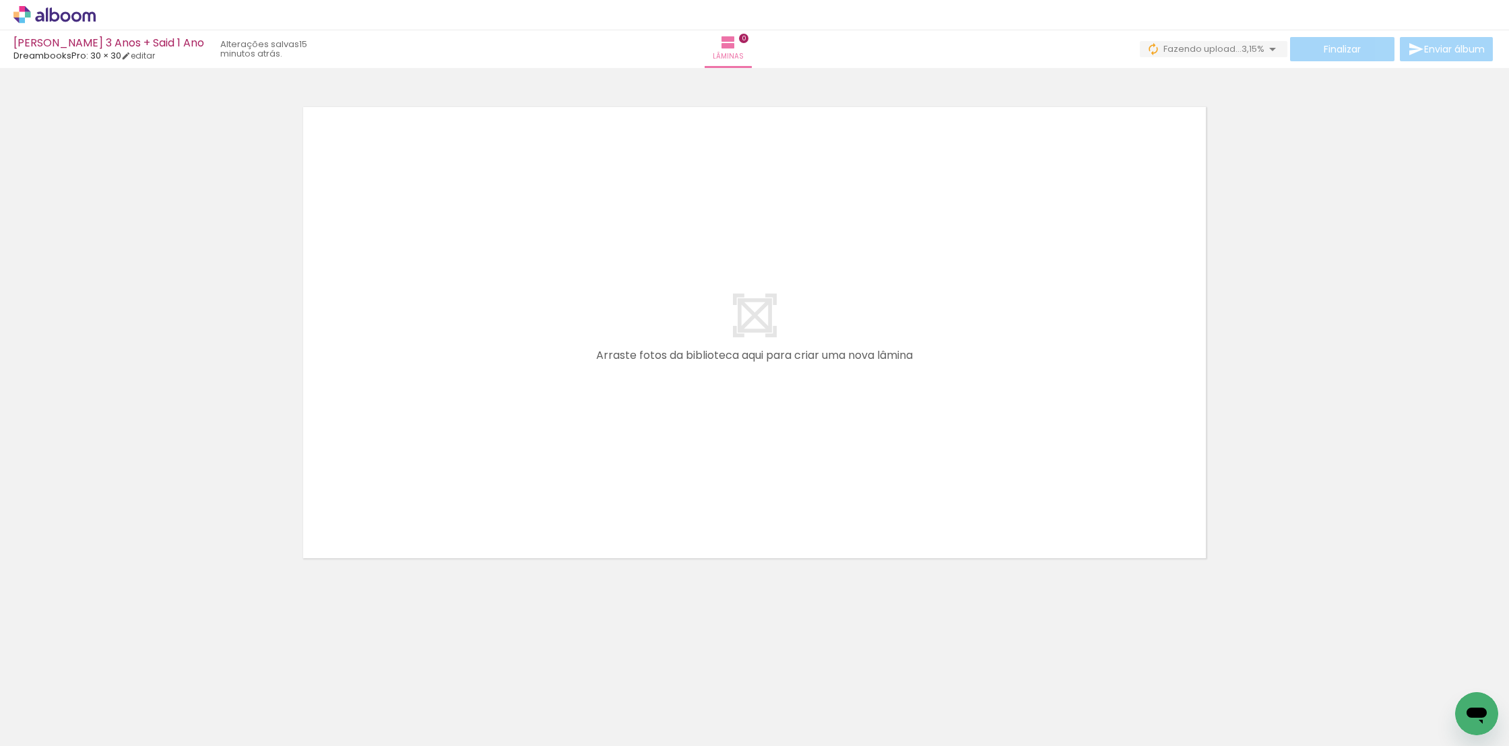
click at [70, 707] on iron-icon at bounding box center [68, 706] width 11 height 11
click at [0, 0] on slot "Todas as fotos" at bounding box center [0, 0] width 0 height 0
click at [53, 688] on span "254 fotos" at bounding box center [34, 684] width 51 height 15
click at [1270, 50] on iron-icon at bounding box center [1272, 49] width 16 height 16
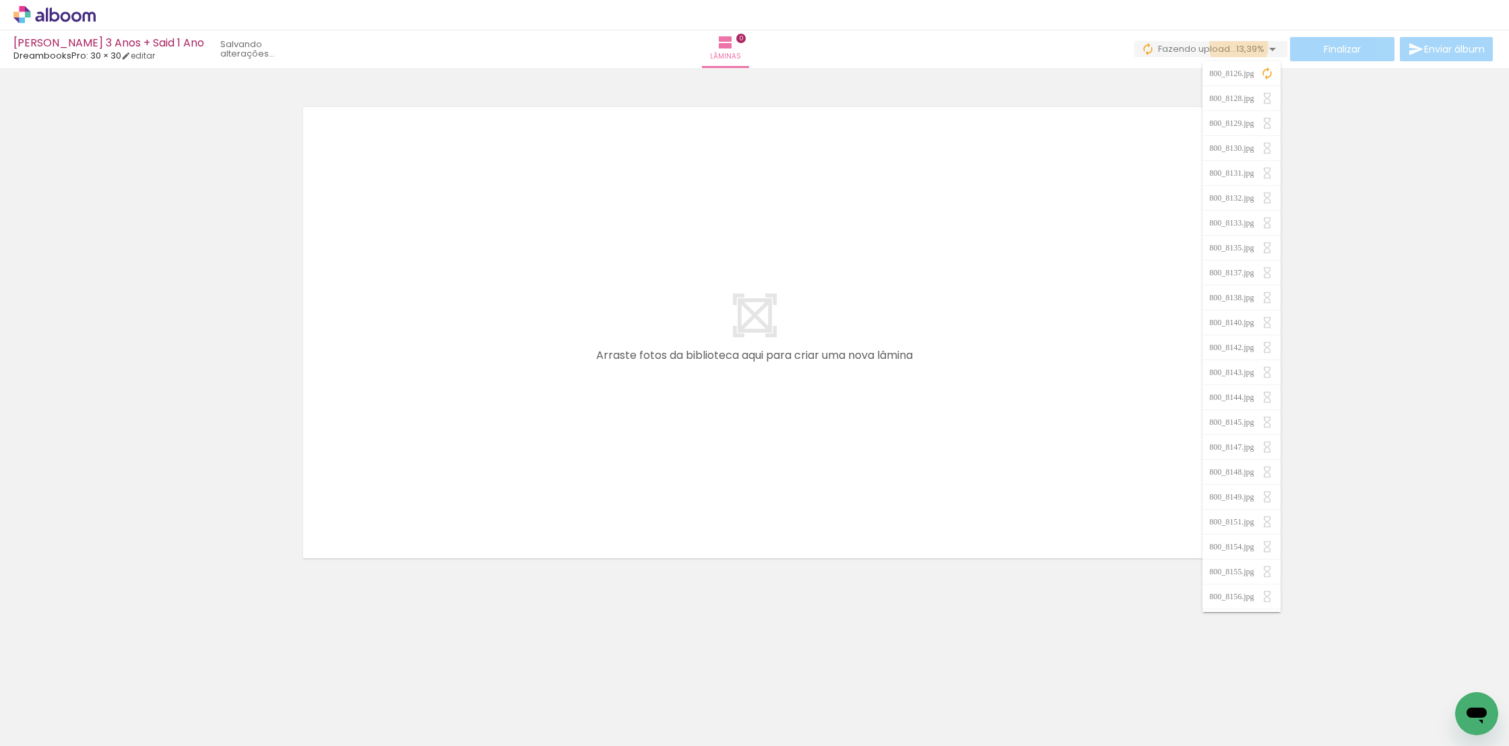
click at [1236, 46] on span "13,39%" at bounding box center [1250, 48] width 28 height 13
click at [1235, 46] on span "22,05%" at bounding box center [1248, 48] width 31 height 13
click at [1266, 47] on iron-icon at bounding box center [1272, 49] width 16 height 16
click at [149, 711] on div at bounding box center [135, 700] width 67 height 44
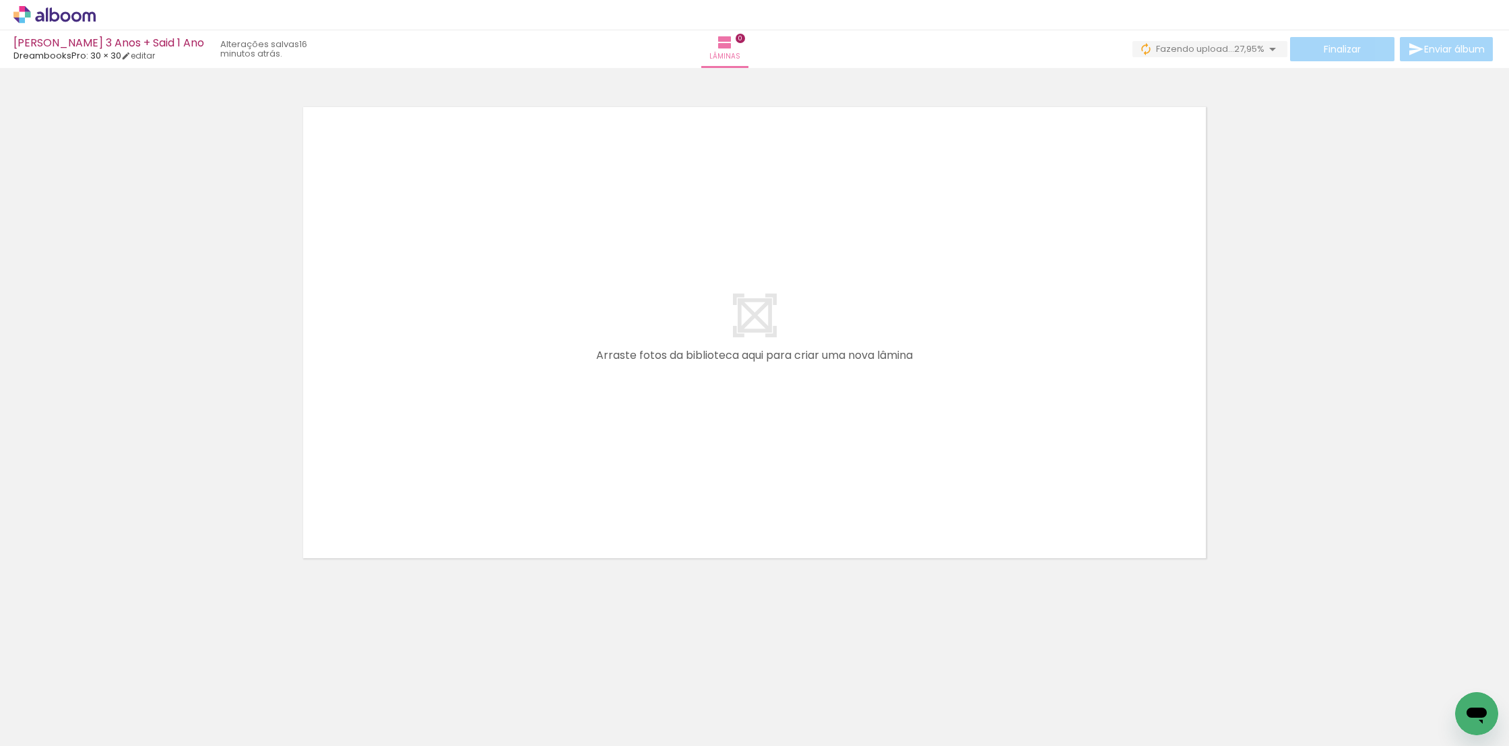
click at [1281, 701] on div at bounding box center [1266, 700] width 67 height 44
click at [118, 702] on div at bounding box center [135, 700] width 67 height 44
click at [1262, 700] on div at bounding box center [1266, 700] width 67 height 44
click at [1219, 699] on div at bounding box center [1191, 700] width 67 height 44
click at [57, 706] on input "Todas as fotos" at bounding box center [37, 705] width 51 height 11
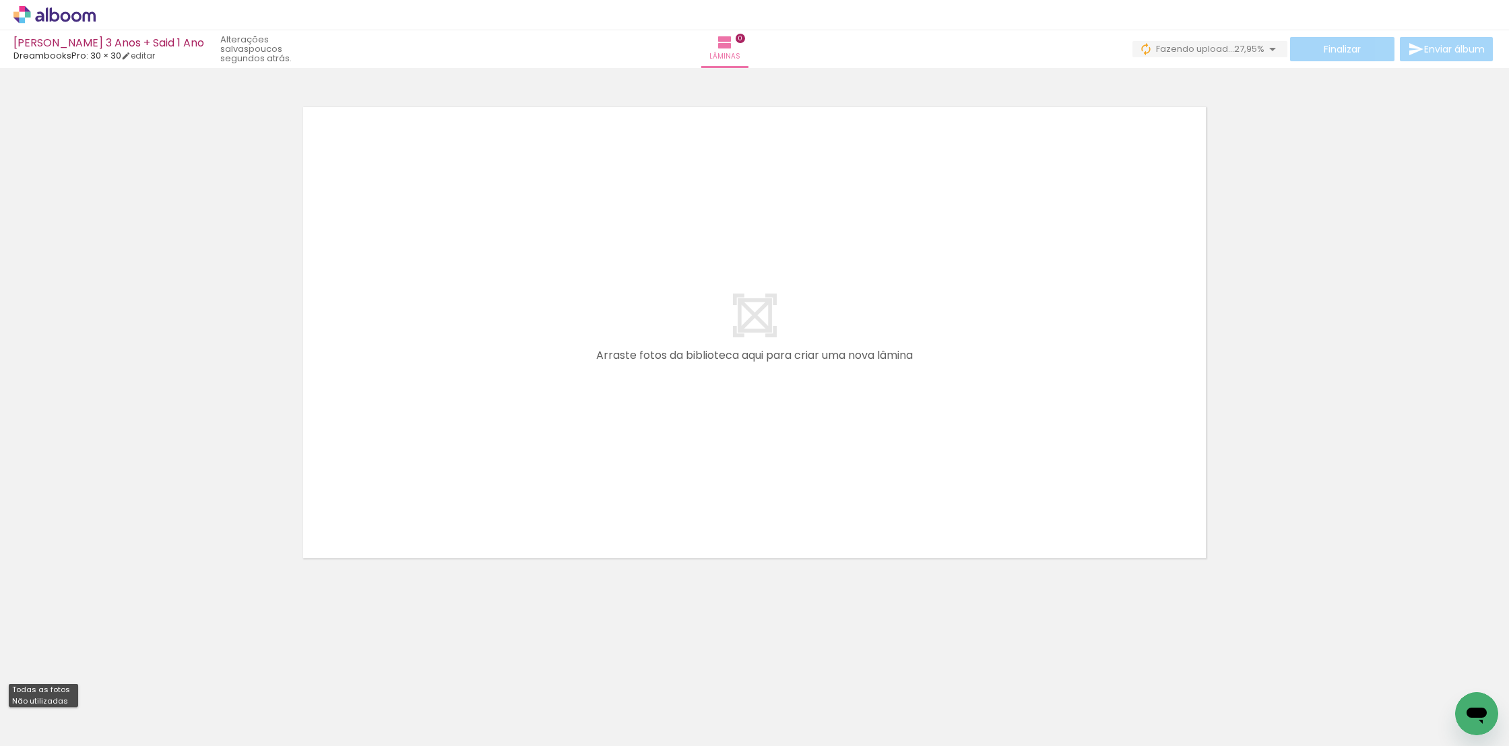
click at [1267, 48] on iron-icon at bounding box center [1272, 49] width 16 height 16
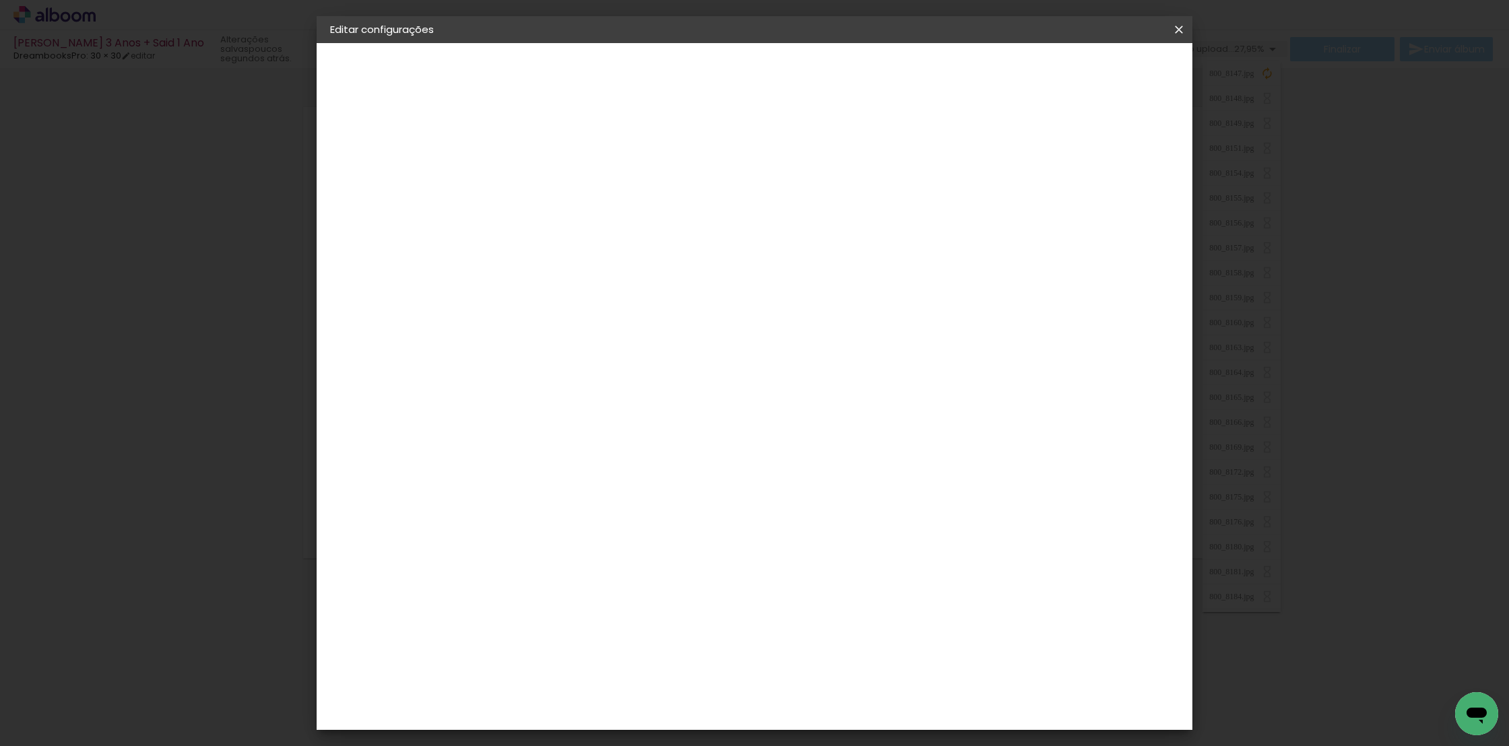
click at [1184, 30] on iron-icon at bounding box center [1179, 29] width 16 height 13
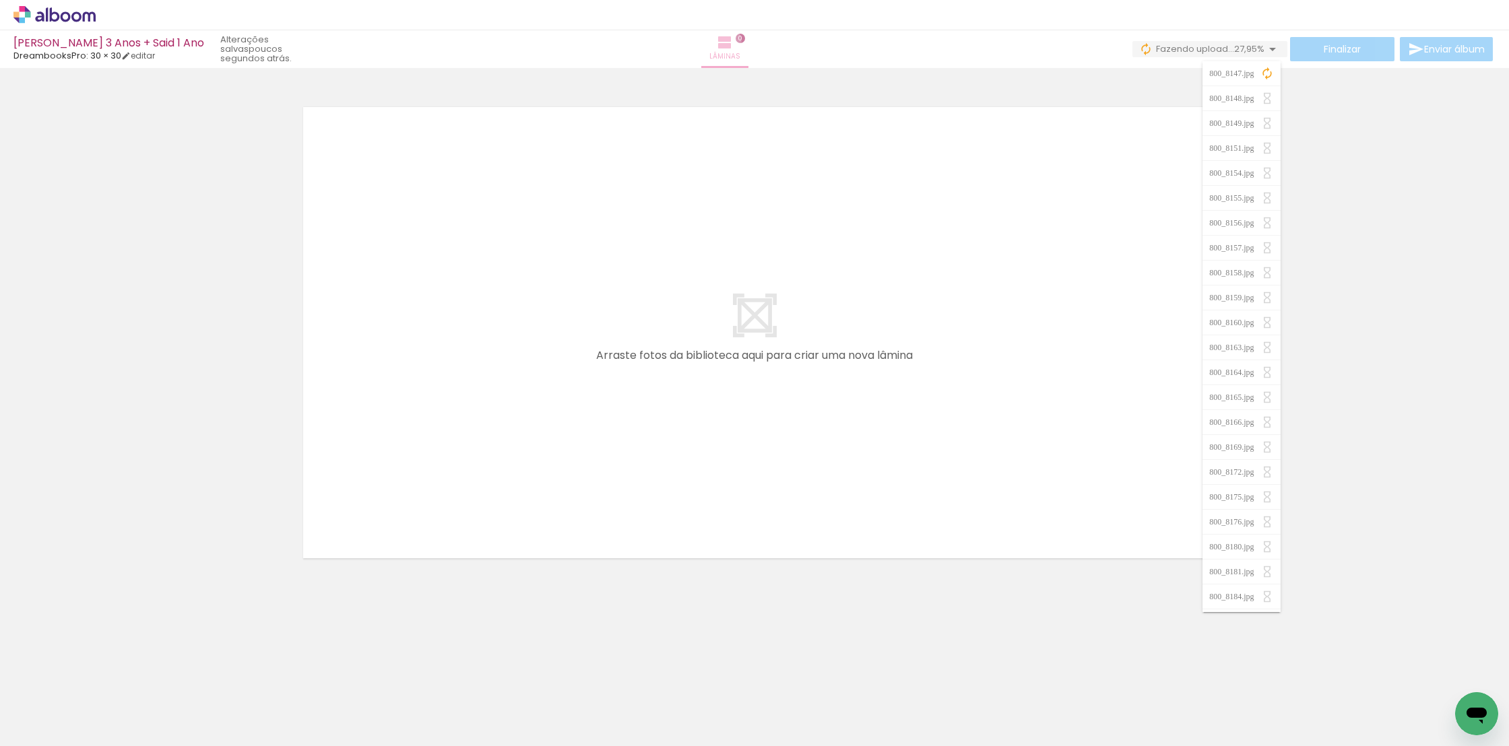
click at [733, 41] on iron-icon at bounding box center [725, 42] width 16 height 16
click at [1268, 49] on iron-icon at bounding box center [1272, 49] width 16 height 16
click at [1269, 49] on iron-icon at bounding box center [1272, 49] width 16 height 16
